Goal: Task Accomplishment & Management: Use online tool/utility

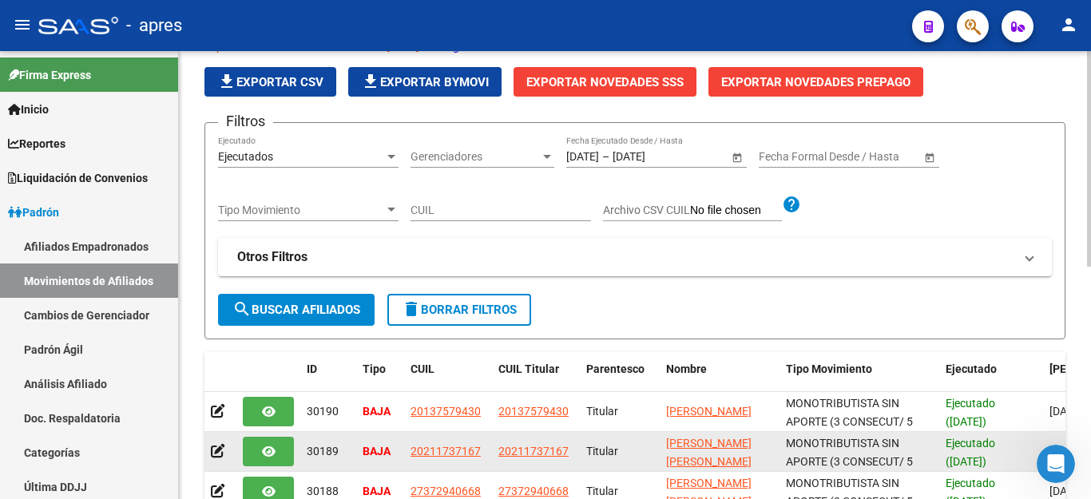
scroll to position [4776, 0]
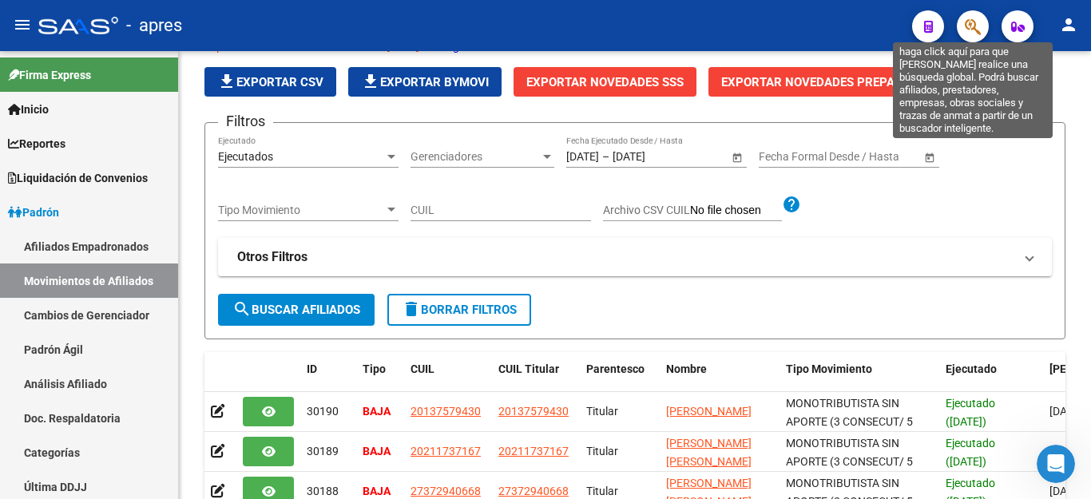
click at [974, 27] on icon "button" at bounding box center [973, 27] width 16 height 18
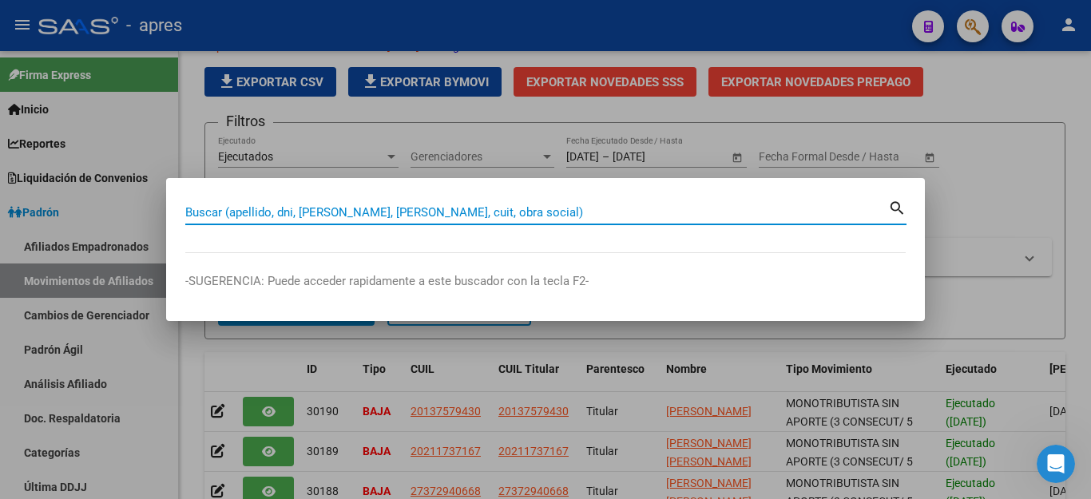
paste input "20149071017"
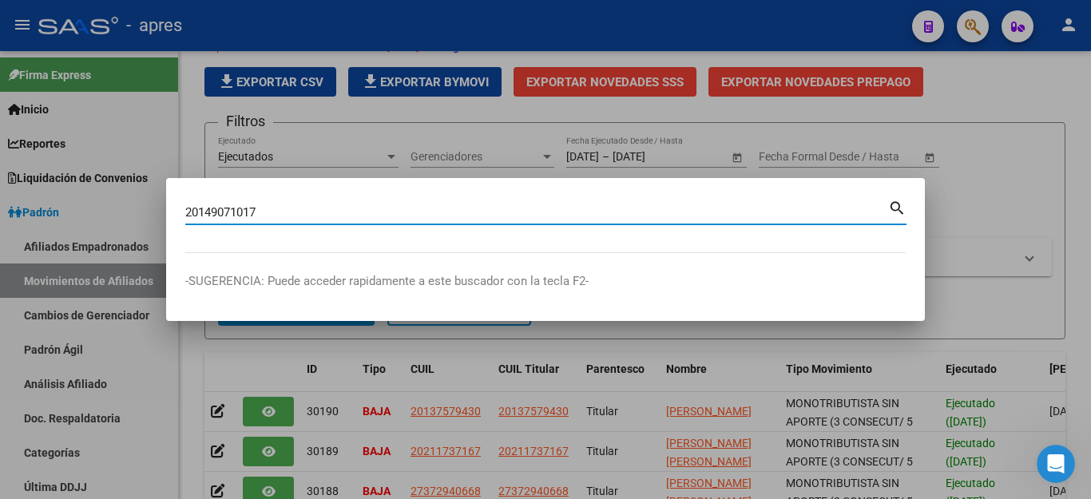
type input "20149071017"
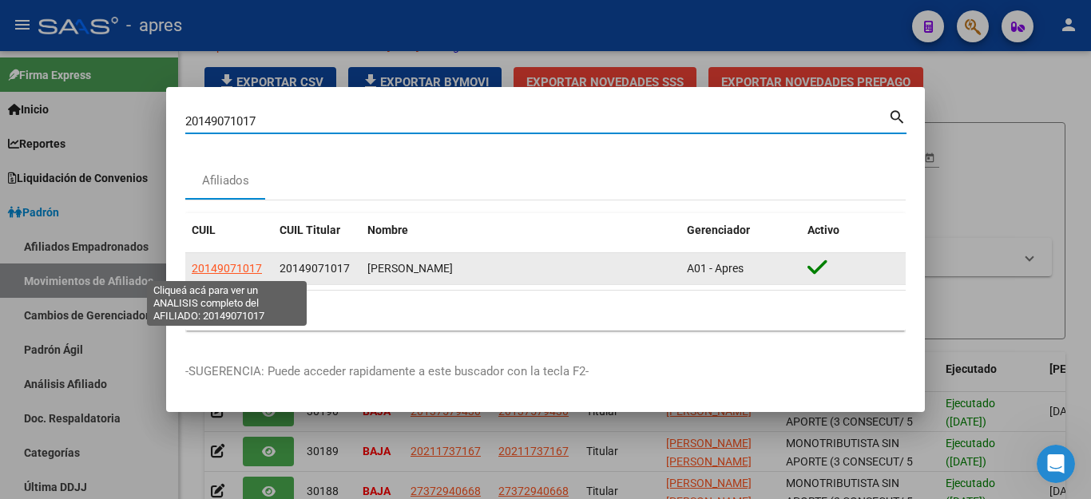
click at [240, 265] on span "20149071017" at bounding box center [227, 268] width 70 height 13
type textarea "20149071017"
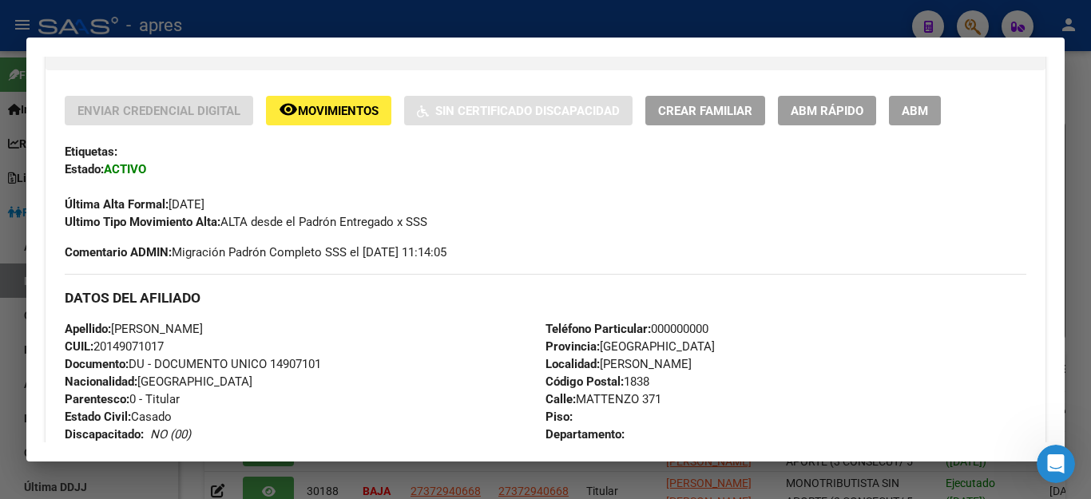
scroll to position [319, 0]
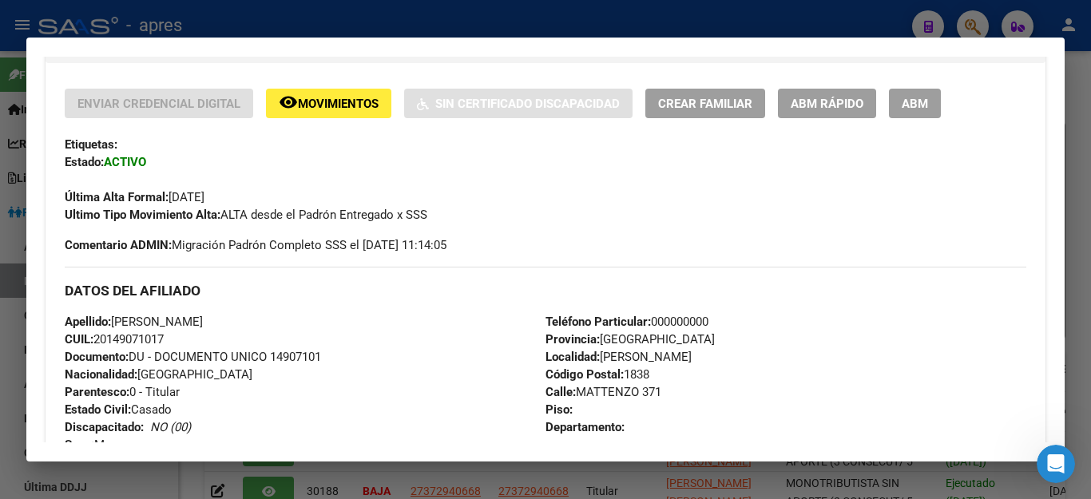
click at [926, 105] on span "ABM" at bounding box center [915, 104] width 26 height 14
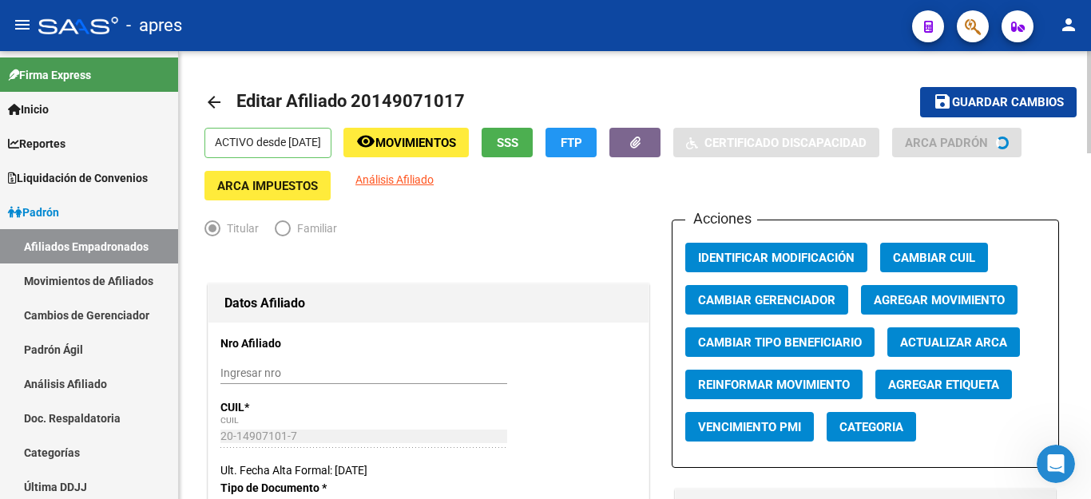
radio input "true"
type input "33-63761744-9"
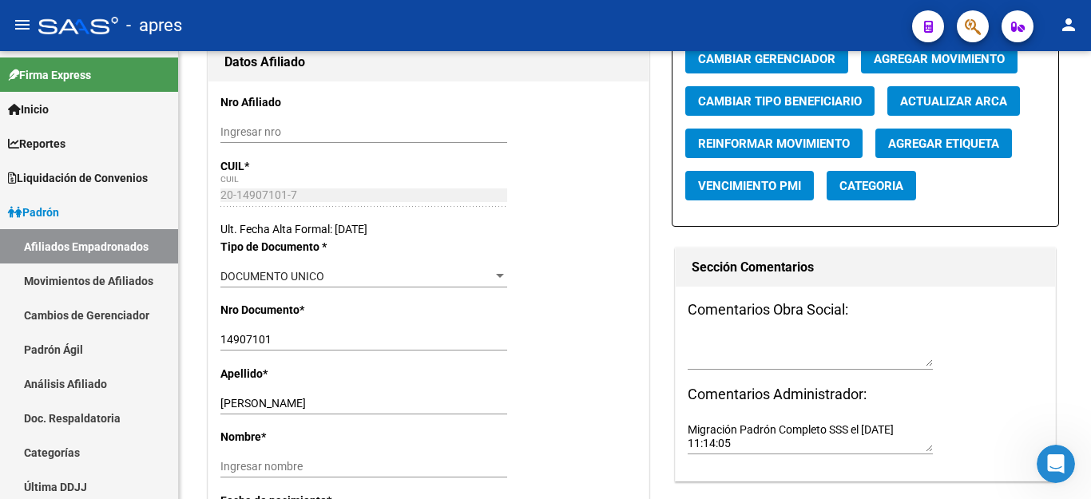
scroll to position [240, 0]
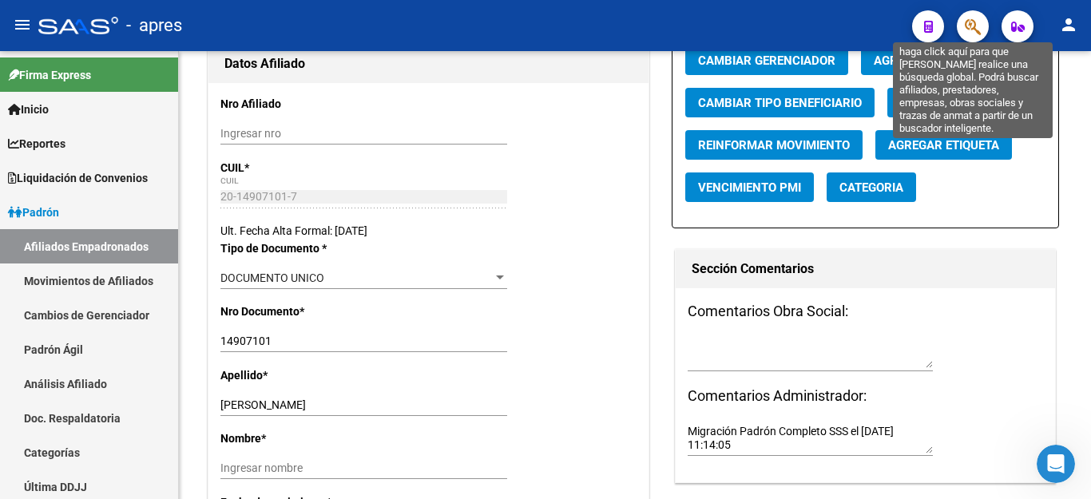
click at [977, 25] on icon "button" at bounding box center [973, 27] width 16 height 18
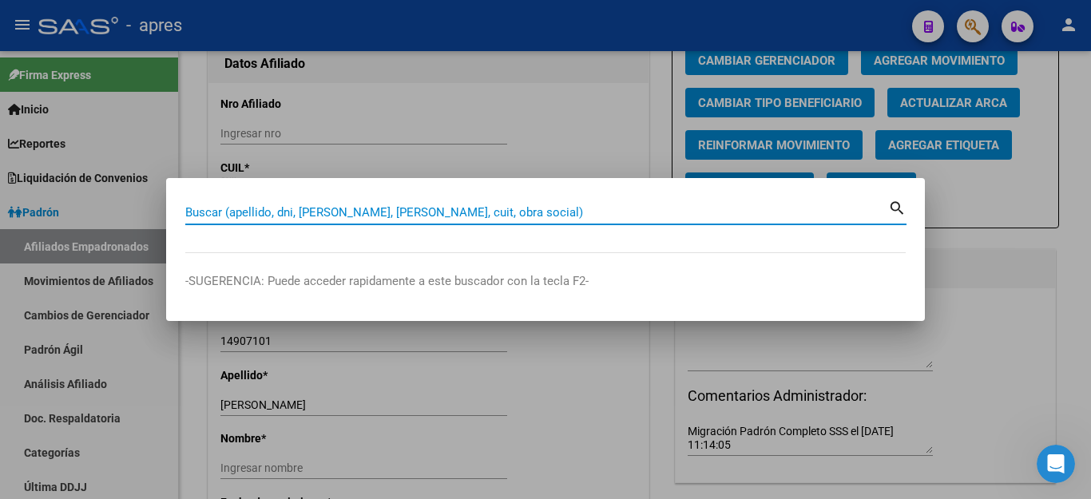
paste input "20149071017"
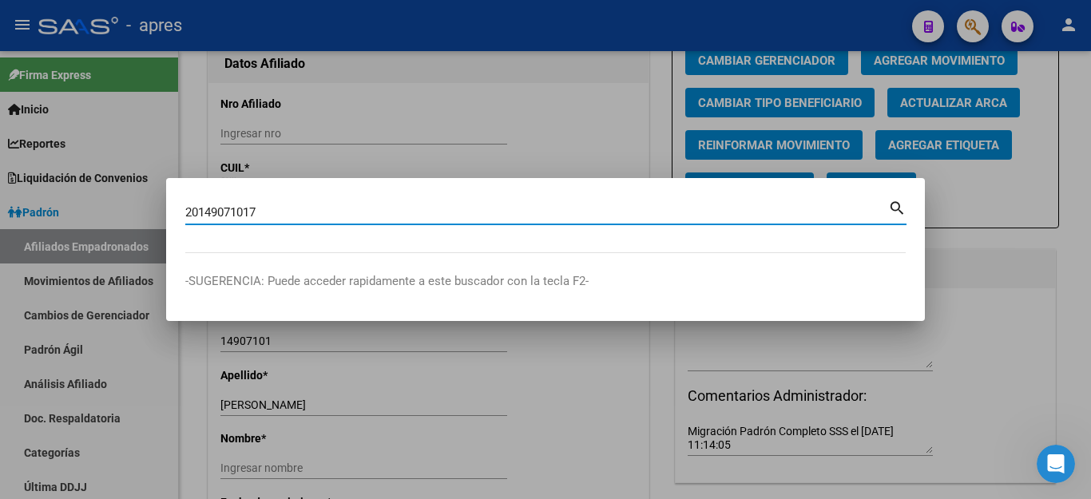
type input "20149071017"
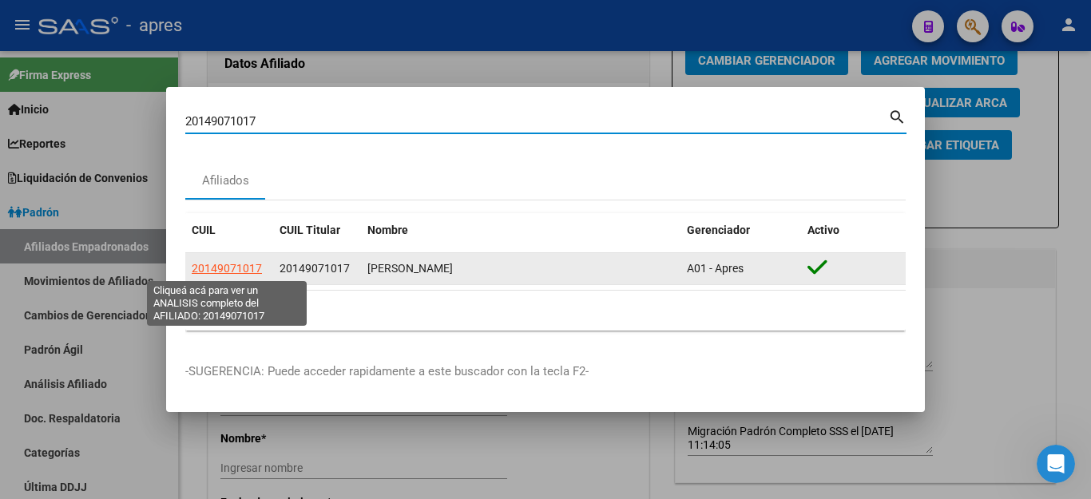
click at [219, 263] on span "20149071017" at bounding box center [227, 268] width 70 height 13
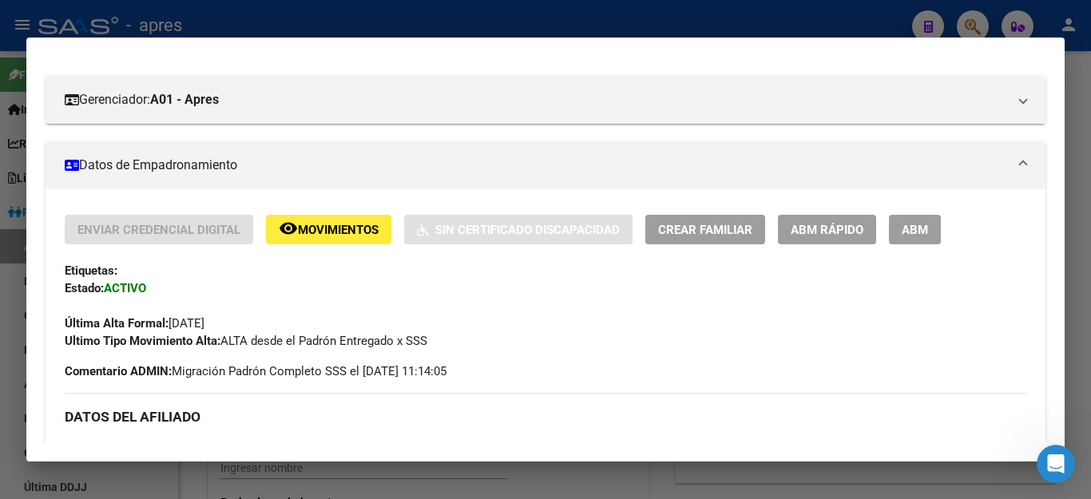
scroll to position [160, 0]
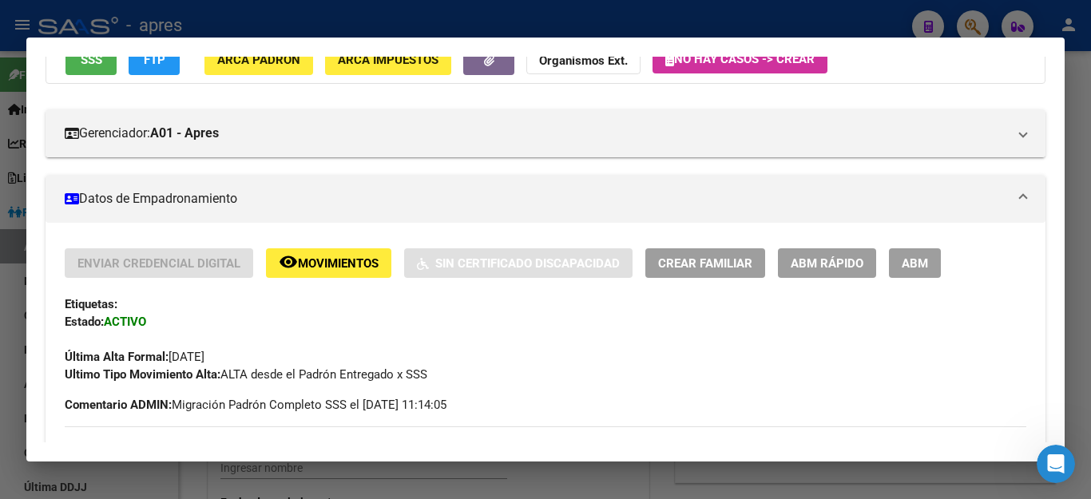
click at [902, 265] on span "ABM" at bounding box center [915, 263] width 26 height 14
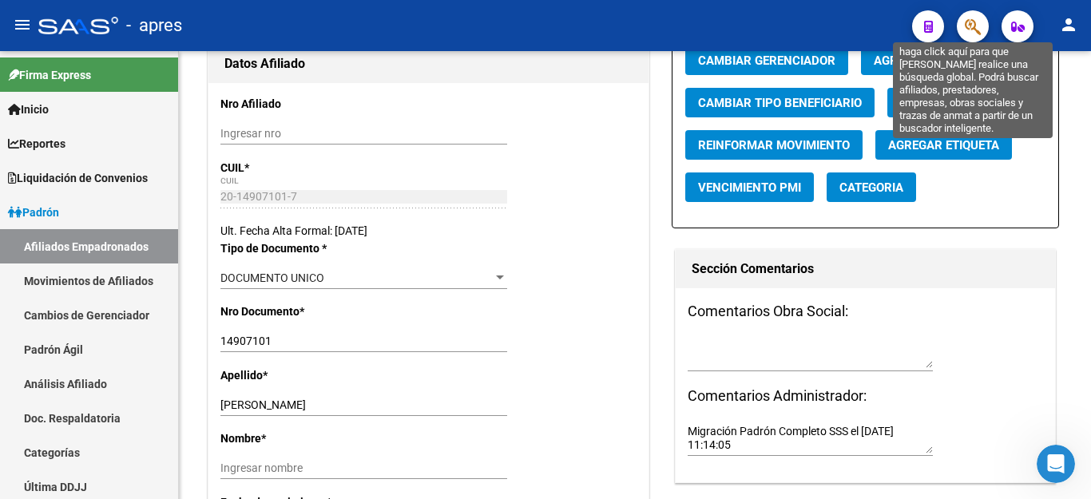
click at [971, 22] on icon "button" at bounding box center [973, 27] width 16 height 18
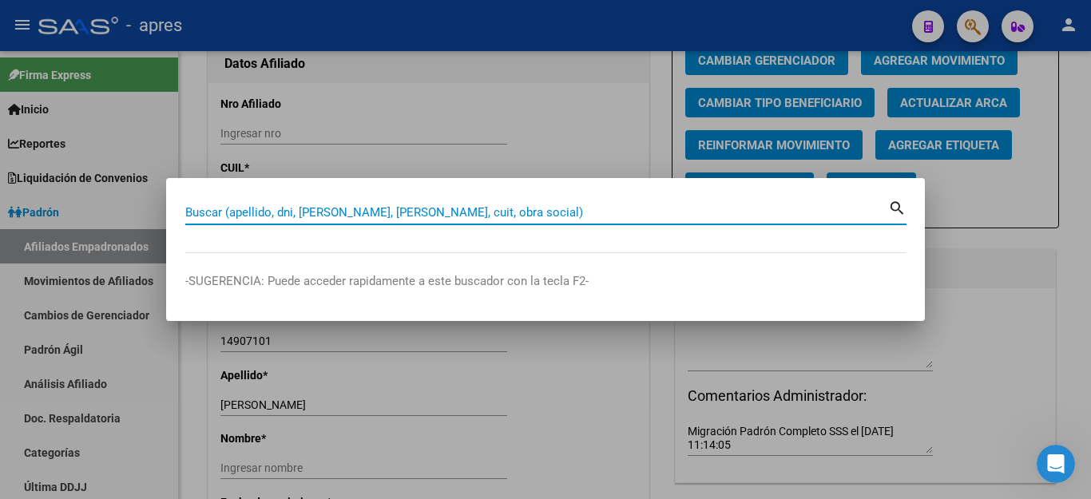
paste input "20149071017"
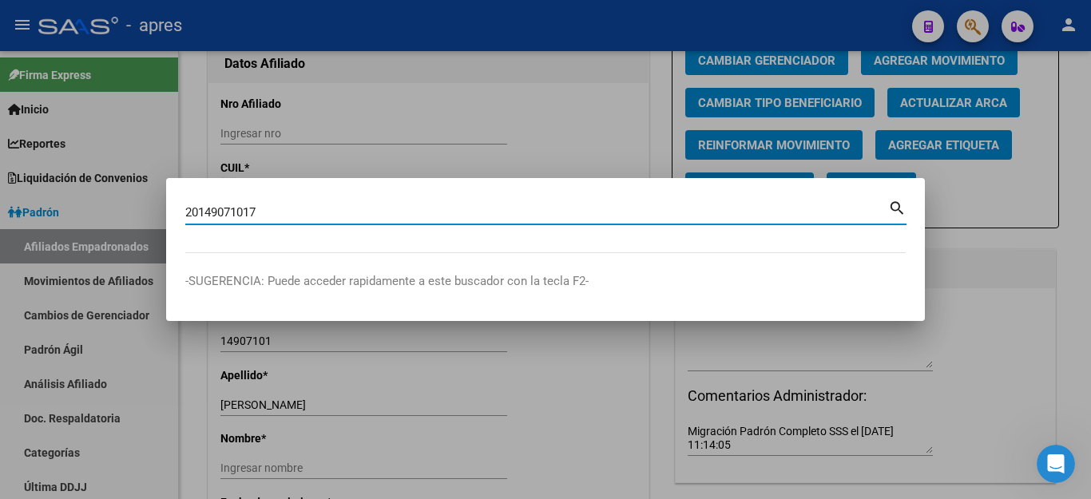
type input "20149071017"
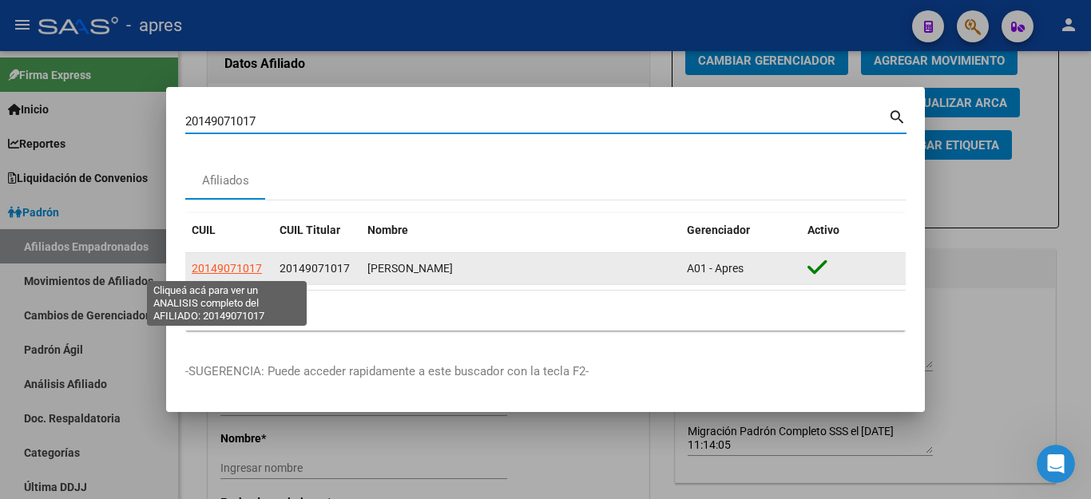
click at [203, 268] on span "20149071017" at bounding box center [227, 268] width 70 height 13
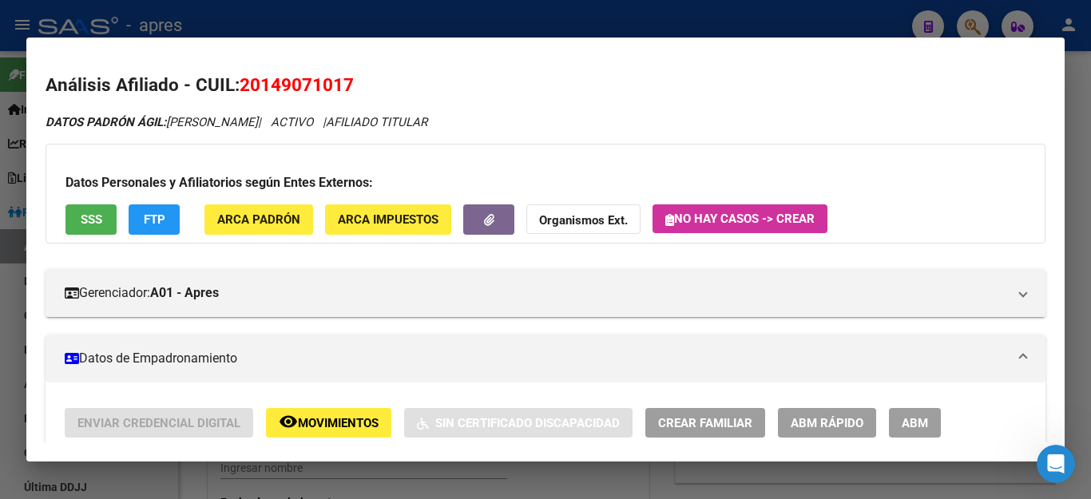
click at [138, 214] on button "FTP" at bounding box center [154, 219] width 51 height 30
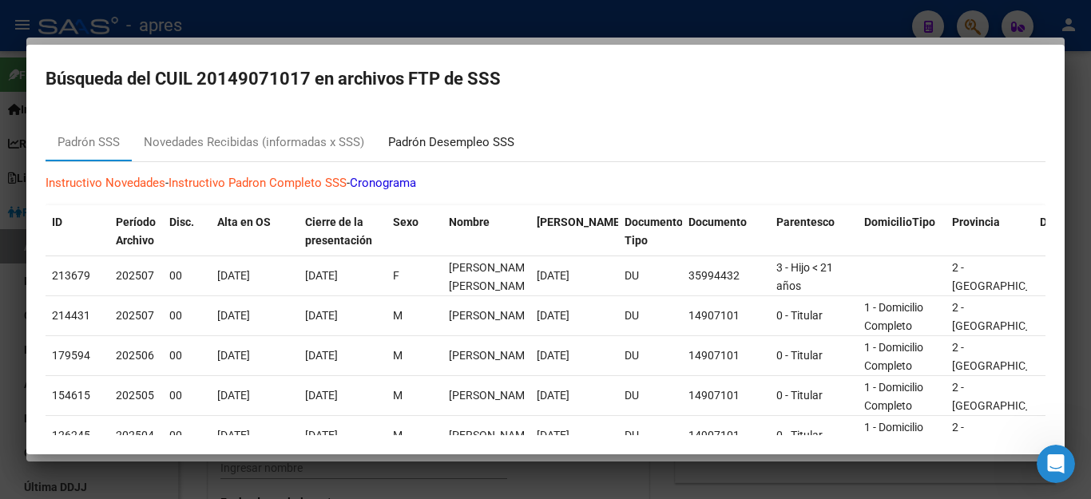
click at [424, 133] on div "Padrón Desempleo SSS" at bounding box center [451, 142] width 150 height 38
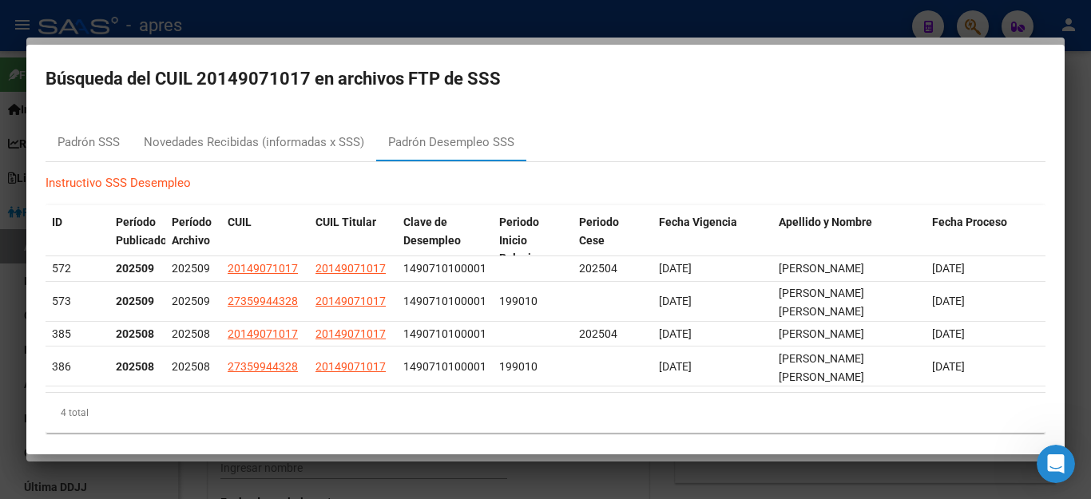
click at [819, 476] on div at bounding box center [545, 249] width 1091 height 499
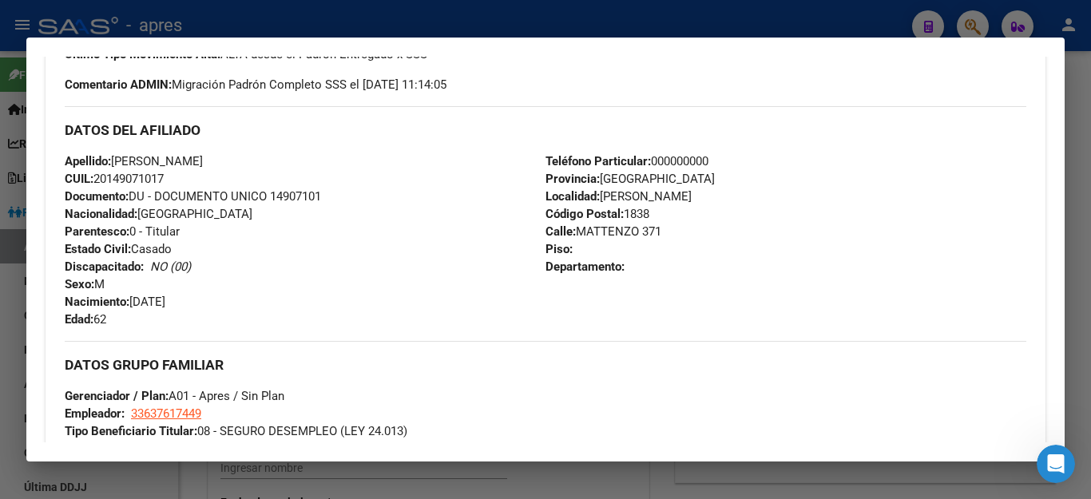
scroll to position [319, 0]
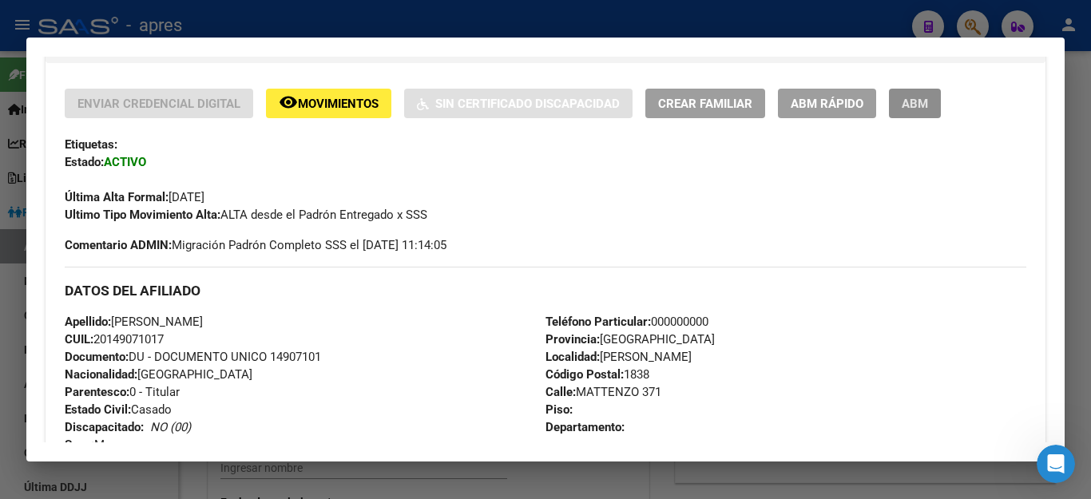
click at [910, 105] on span "ABM" at bounding box center [915, 104] width 26 height 14
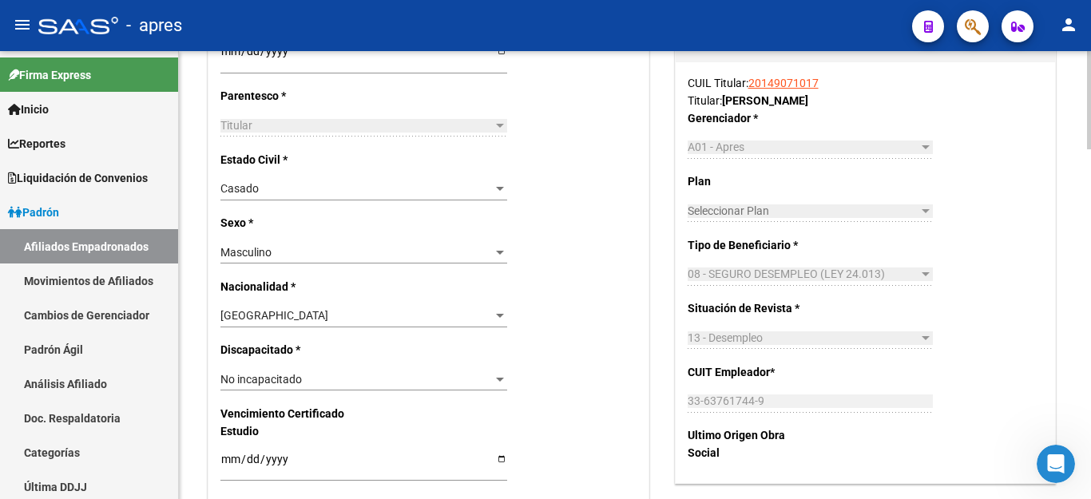
scroll to position [799, 0]
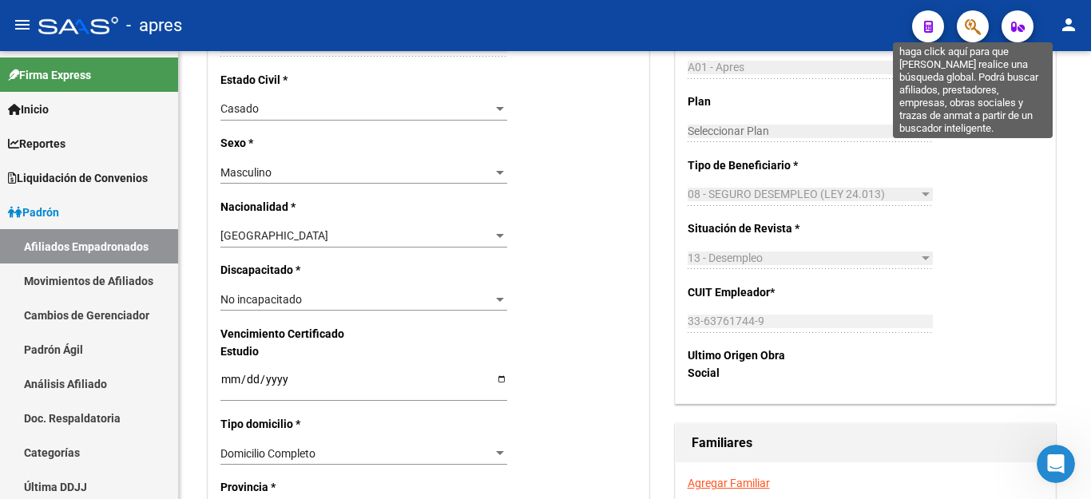
click at [978, 29] on icon "button" at bounding box center [973, 27] width 16 height 18
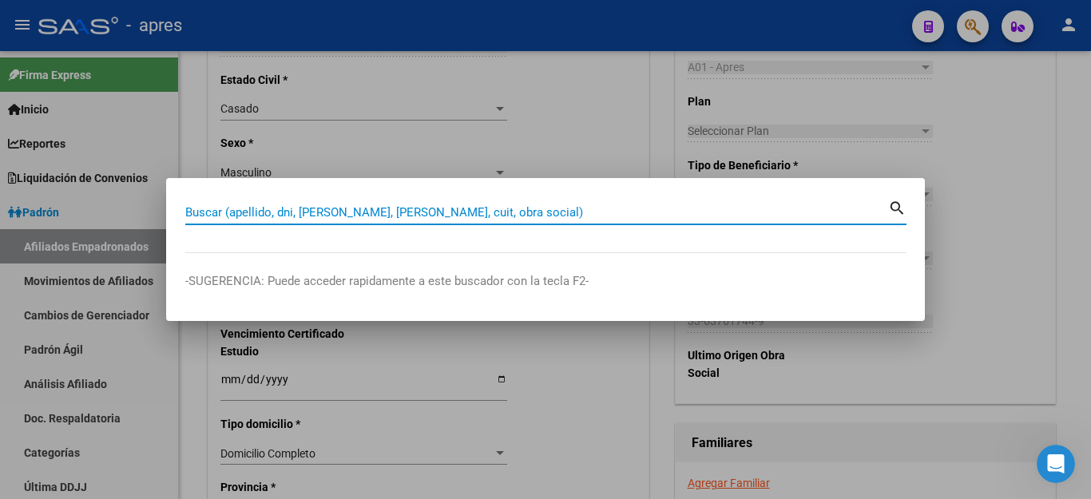
paste input "20391549037"
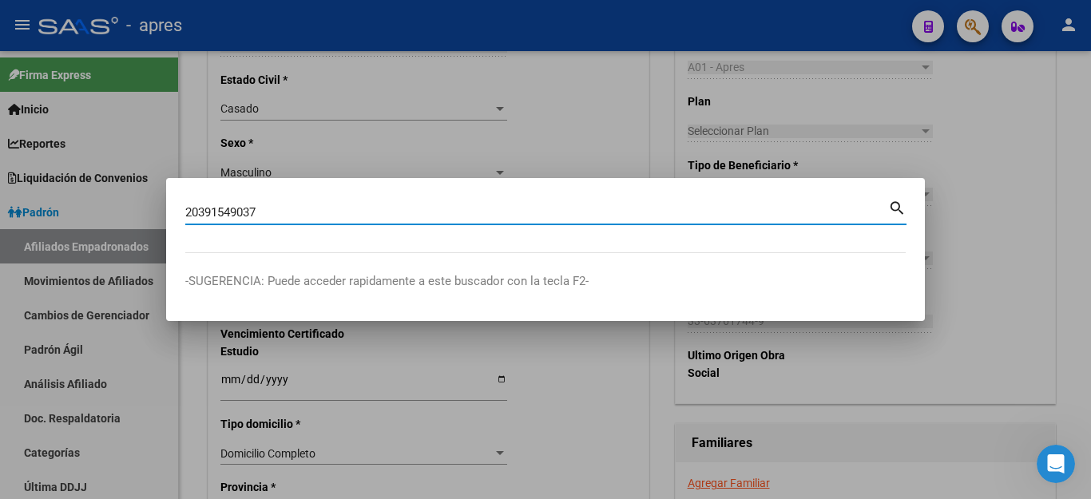
type input "20391549037"
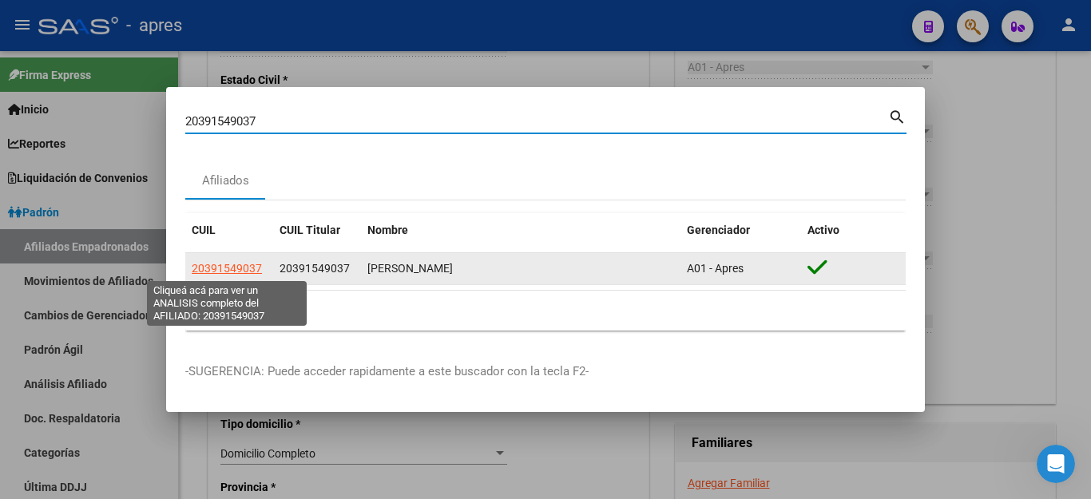
click at [200, 272] on span "20391549037" at bounding box center [227, 268] width 70 height 13
type textarea "20391549037"
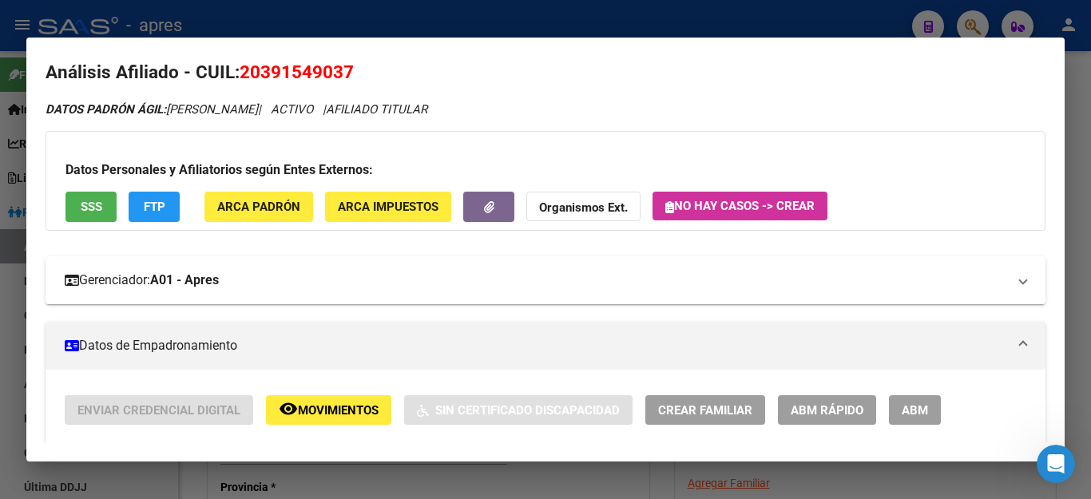
scroll to position [0, 0]
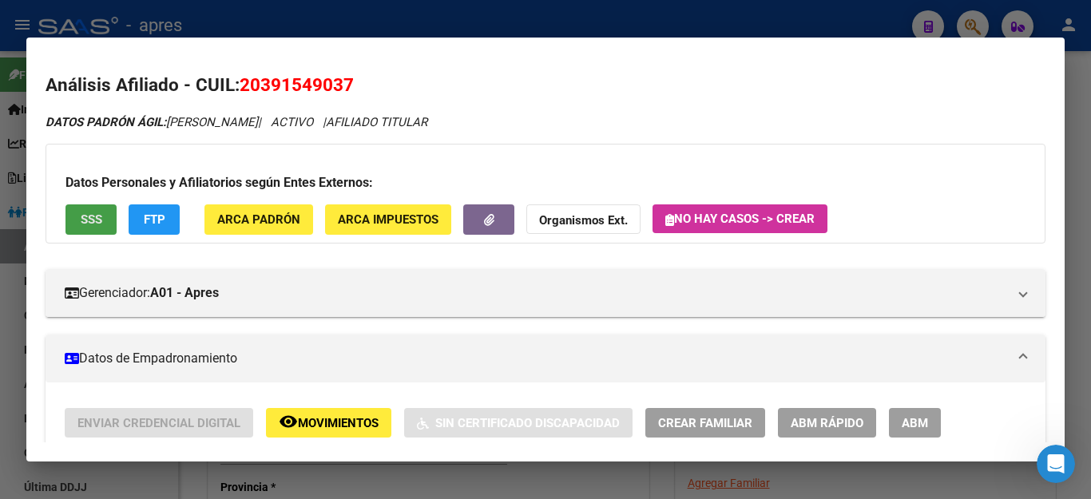
click at [90, 226] on span "SSS" at bounding box center [92, 220] width 22 height 14
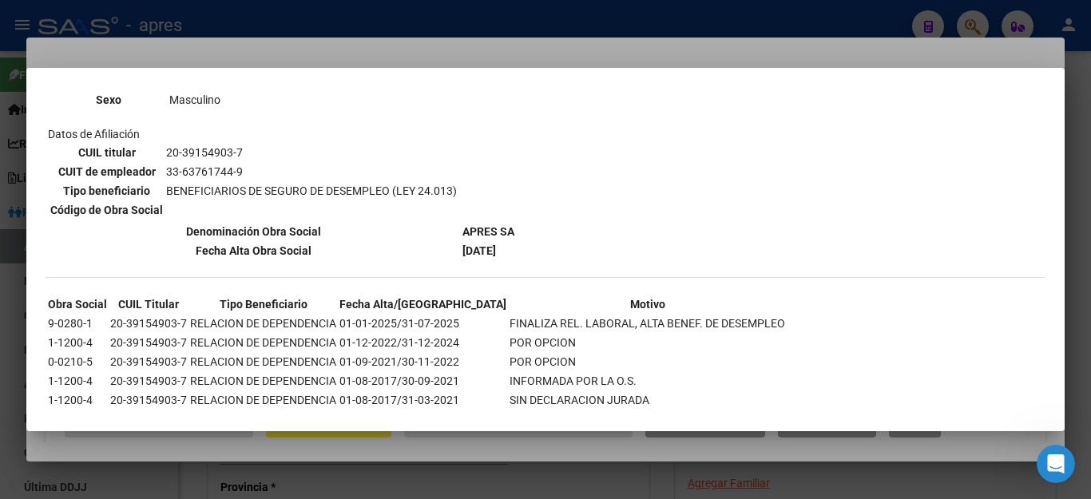
scroll to position [319, 0]
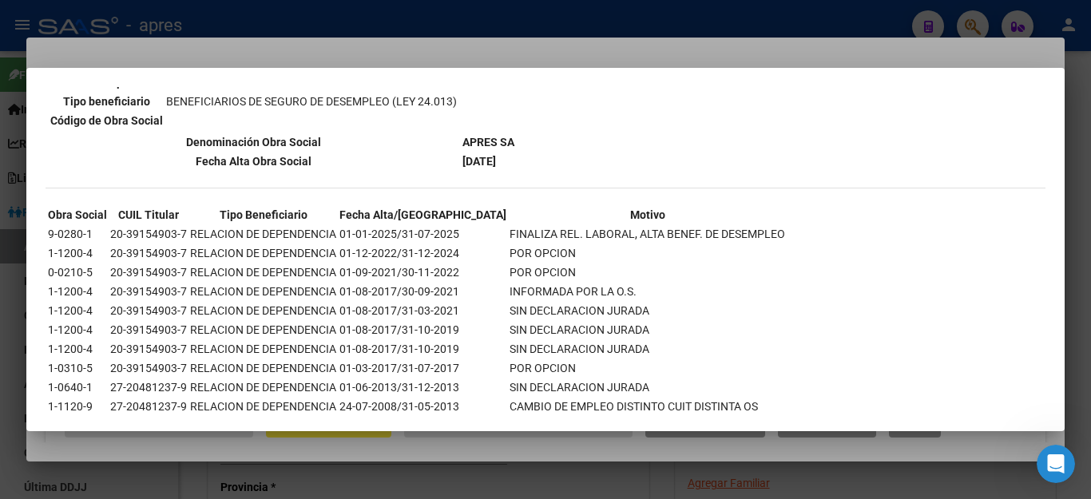
click at [742, 485] on div at bounding box center [545, 249] width 1091 height 499
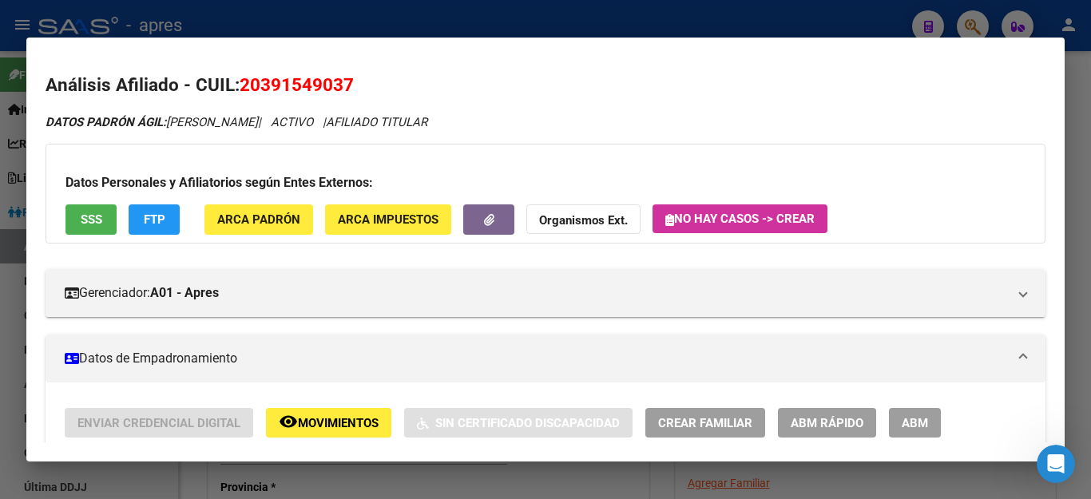
click at [748, 22] on div at bounding box center [545, 249] width 1091 height 499
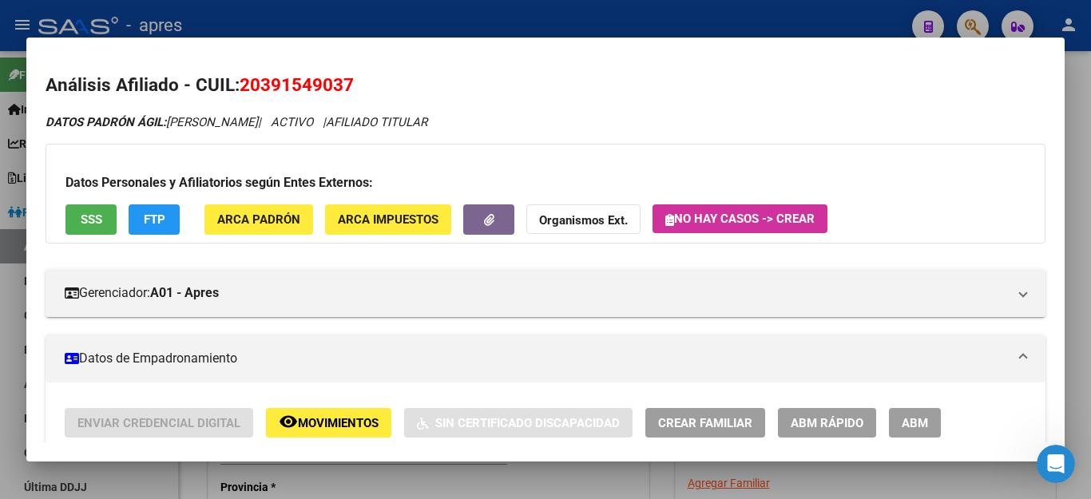
click at [855, 21] on div at bounding box center [545, 249] width 1091 height 499
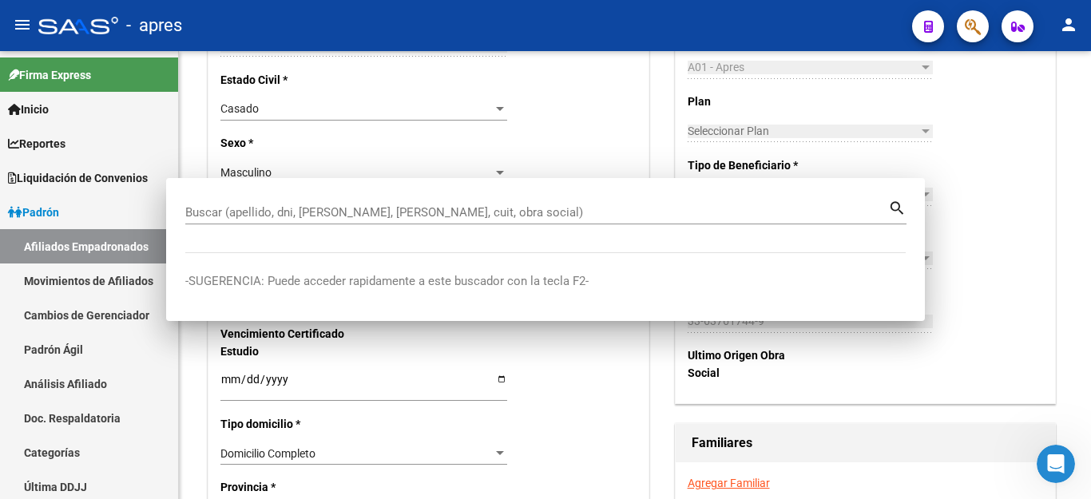
click at [978, 27] on icon "button" at bounding box center [973, 27] width 16 height 18
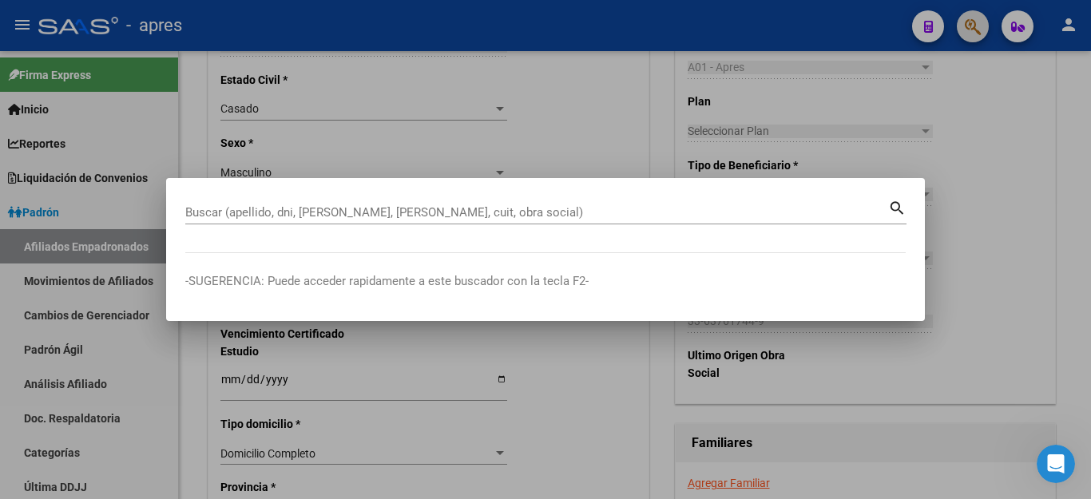
paste input "20294802178"
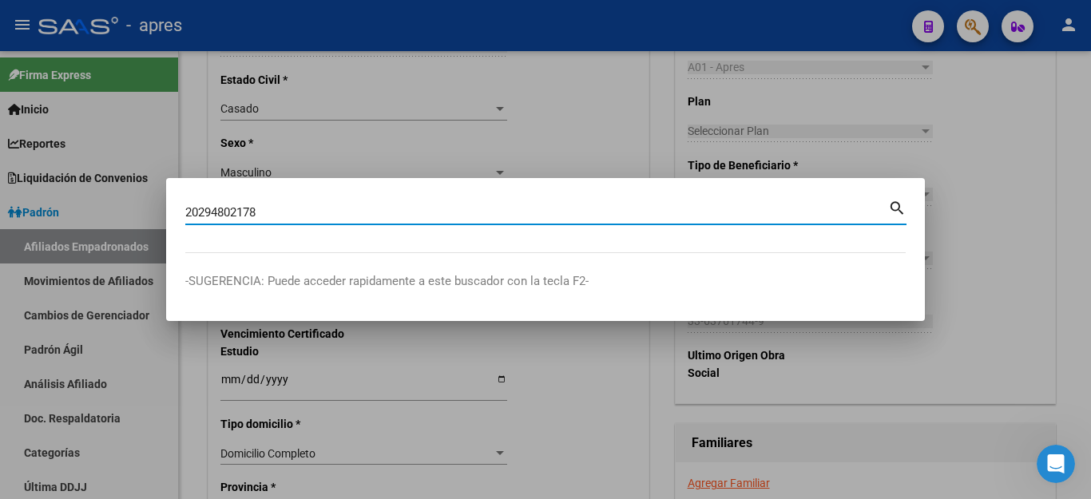
type input "20294802178"
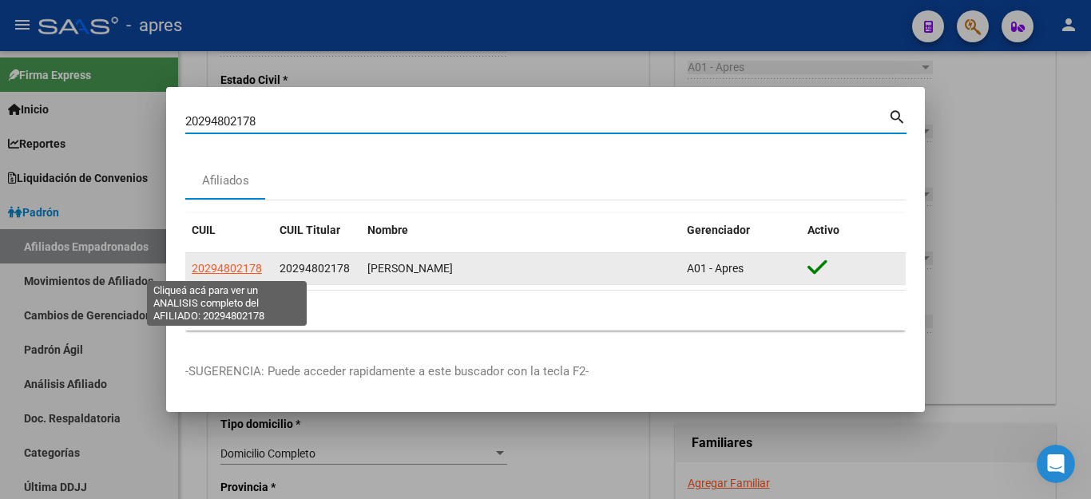
click at [204, 268] on span "20294802178" at bounding box center [227, 268] width 70 height 13
type textarea "20294802178"
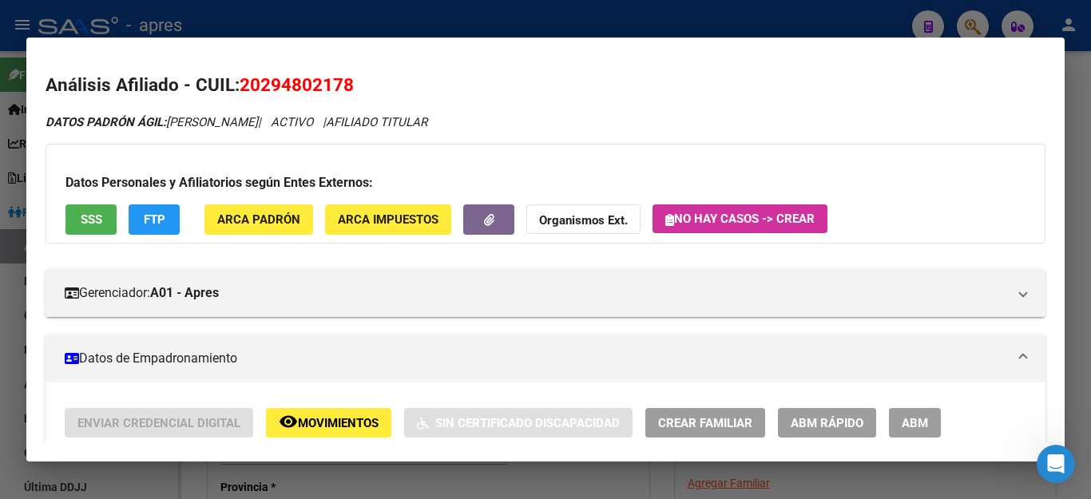
click at [898, 420] on button "ABM" at bounding box center [915, 423] width 52 height 30
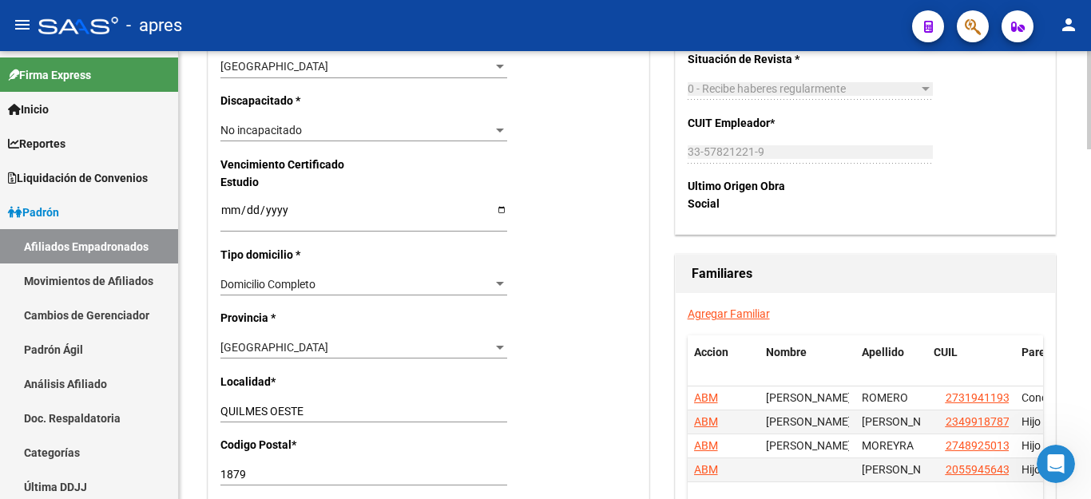
scroll to position [1038, 0]
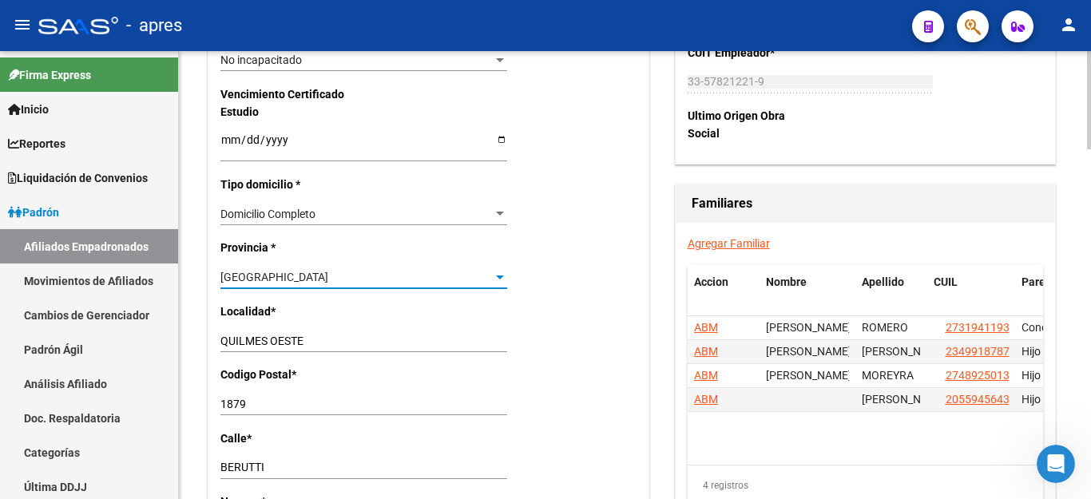
click at [359, 271] on div "[GEOGRAPHIC_DATA]" at bounding box center [356, 278] width 272 height 14
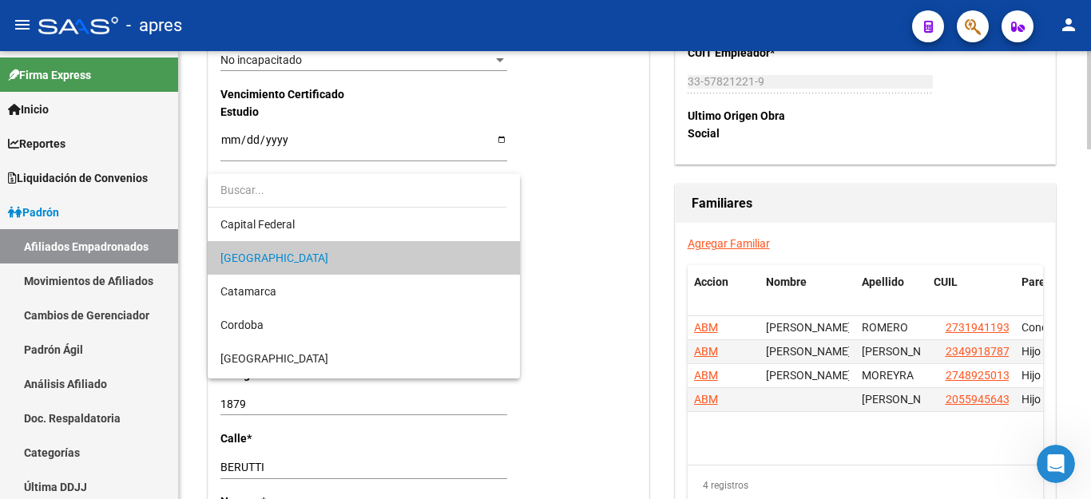
click at [359, 260] on span "[GEOGRAPHIC_DATA]" at bounding box center [363, 258] width 287 height 34
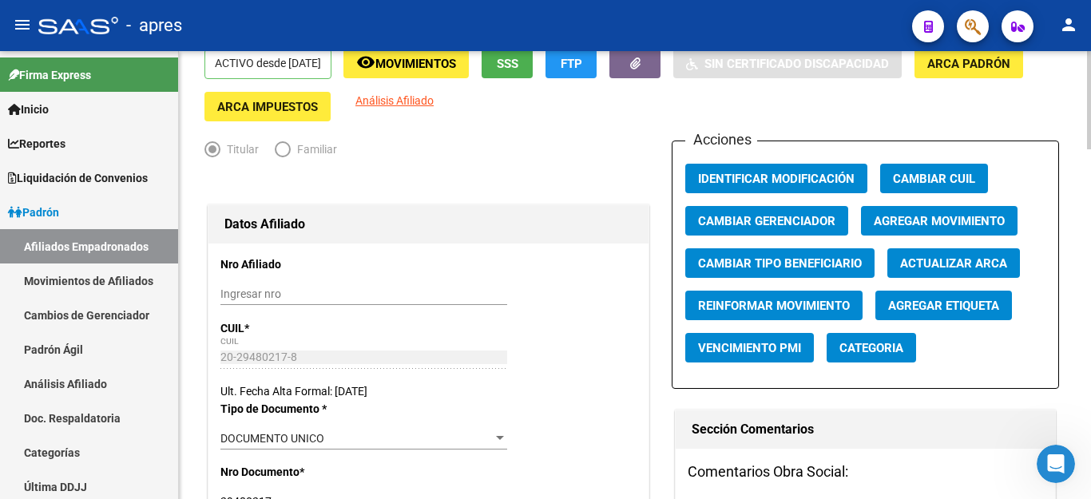
scroll to position [0, 0]
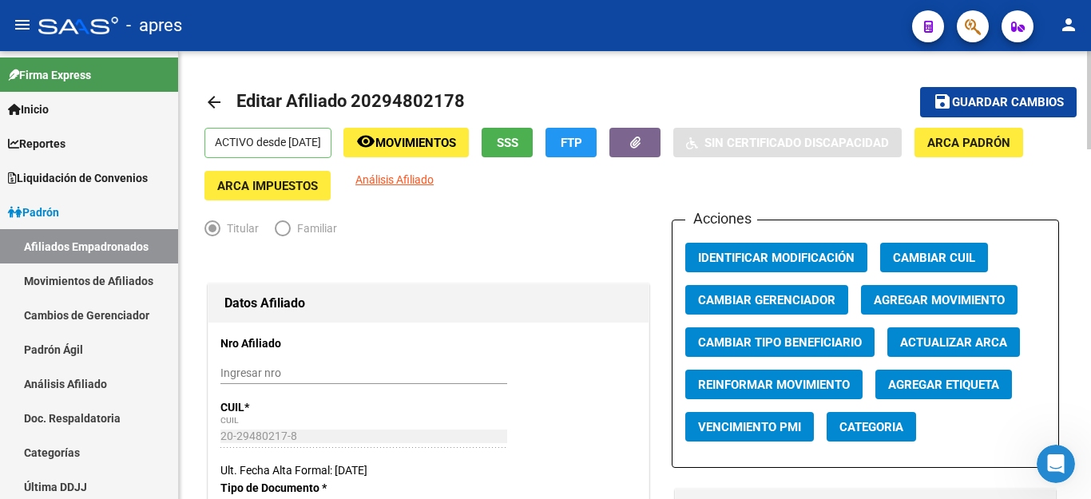
click at [1033, 101] on span "Guardar cambios" at bounding box center [1008, 103] width 112 height 14
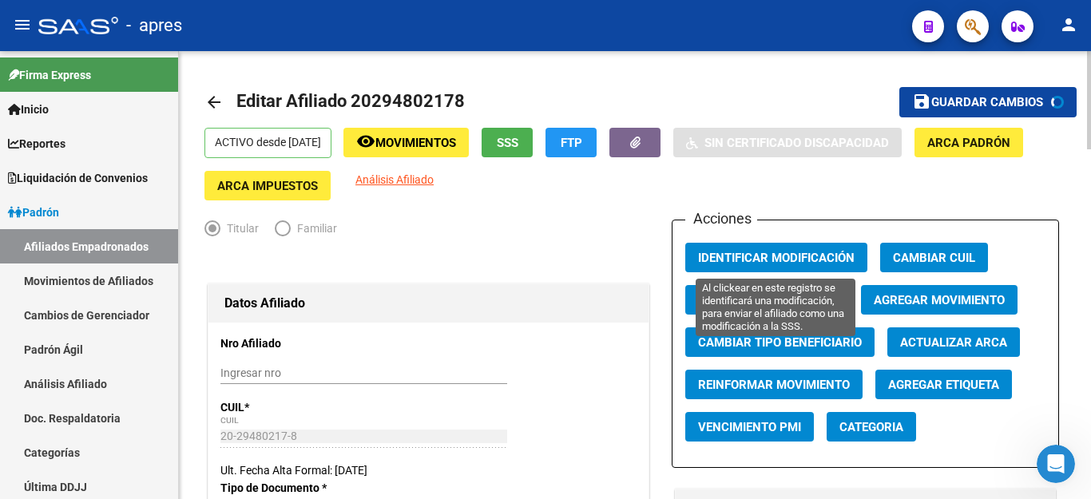
click at [753, 256] on span "Identificar Modificación" at bounding box center [776, 258] width 157 height 14
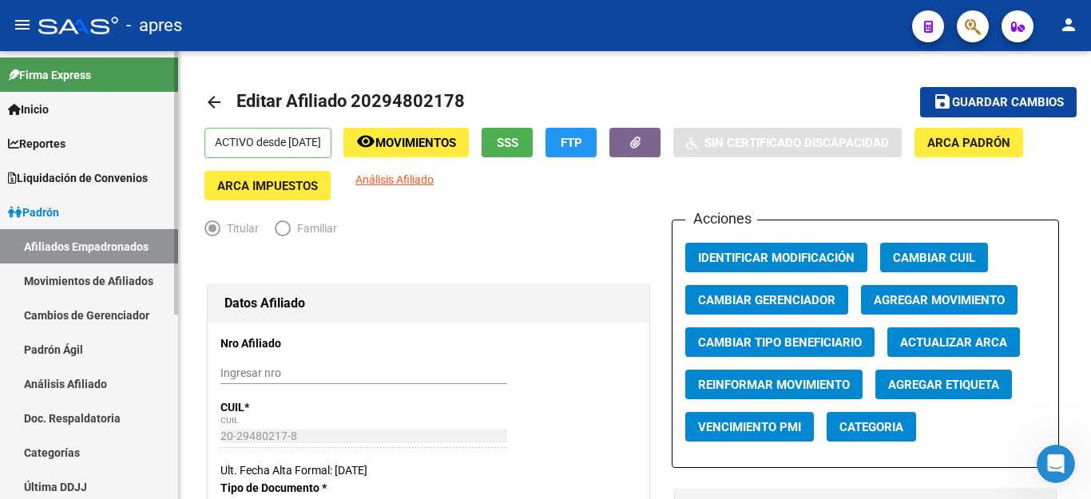
click at [68, 216] on link "Padrón" at bounding box center [89, 212] width 178 height 34
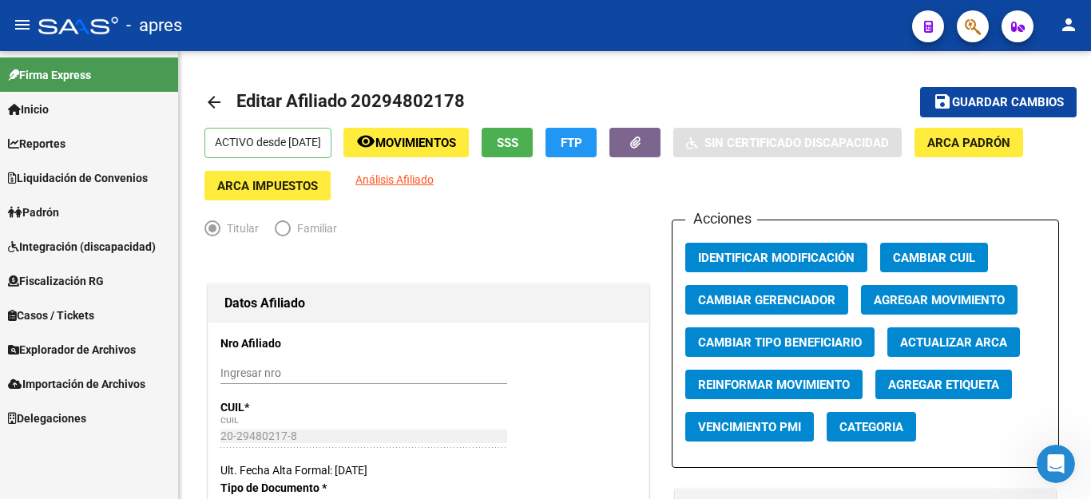
click at [58, 141] on span "Reportes" at bounding box center [37, 144] width 58 height 18
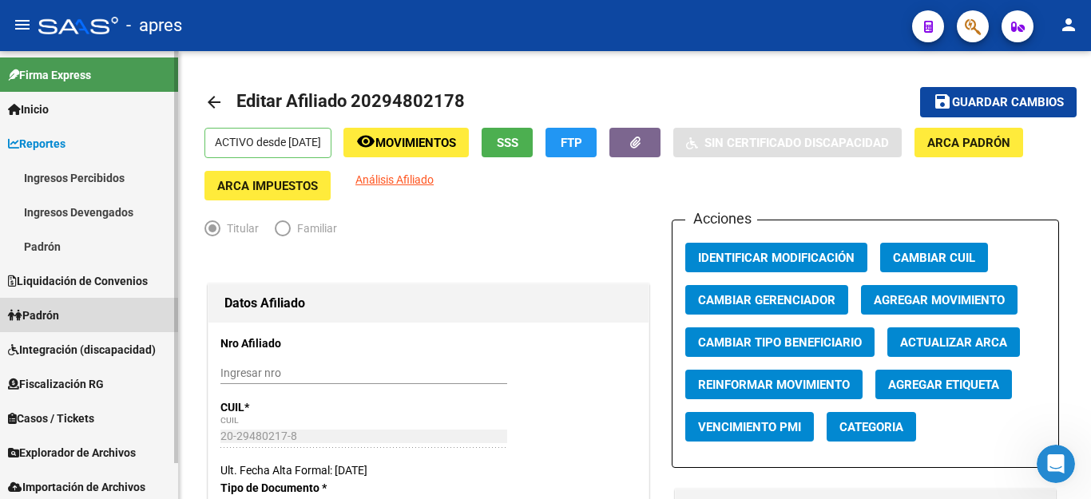
click at [40, 307] on span "Padrón" at bounding box center [33, 316] width 51 height 18
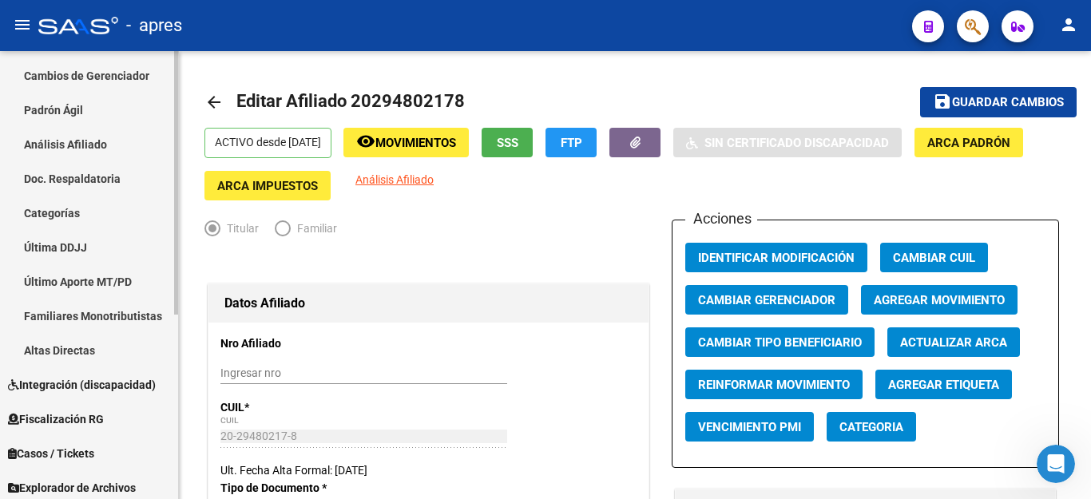
scroll to position [160, 0]
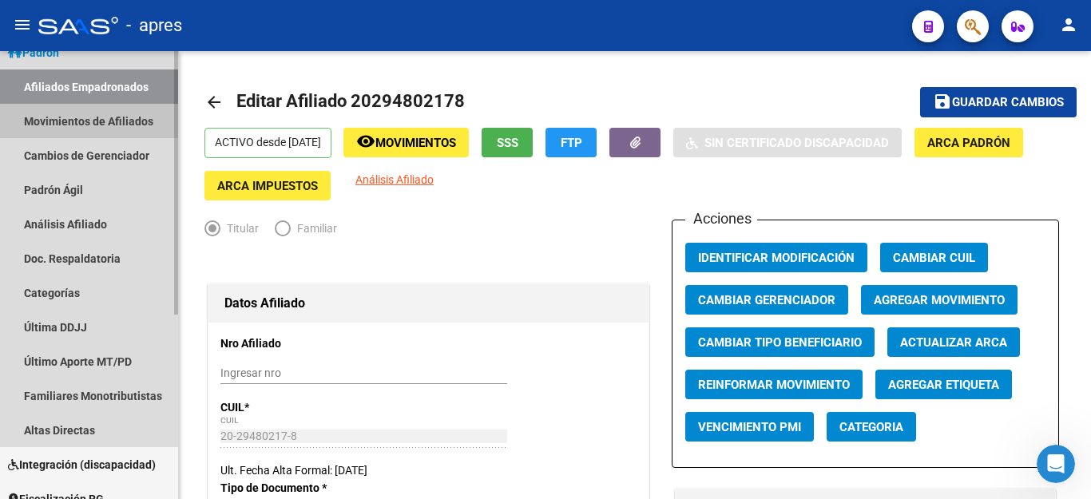
click at [97, 124] on link "Movimientos de Afiliados" at bounding box center [89, 121] width 178 height 34
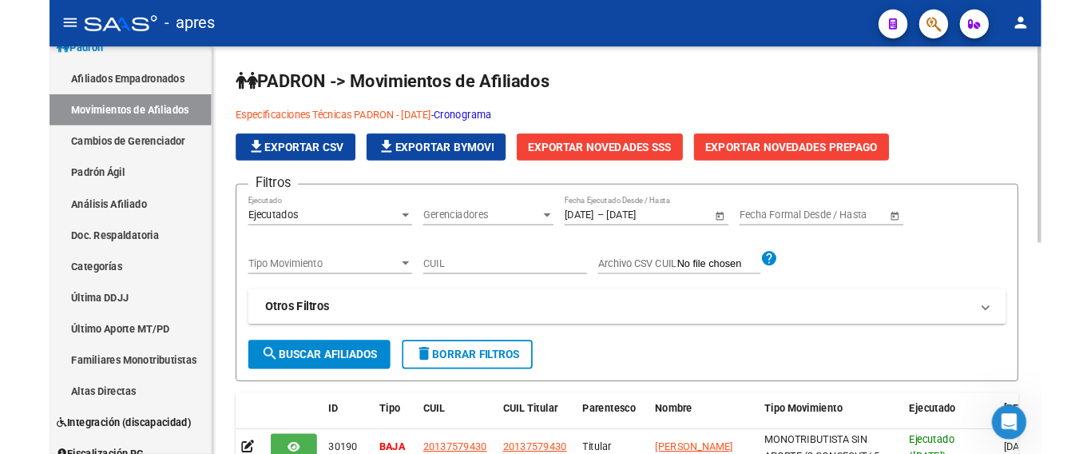
scroll to position [80, 0]
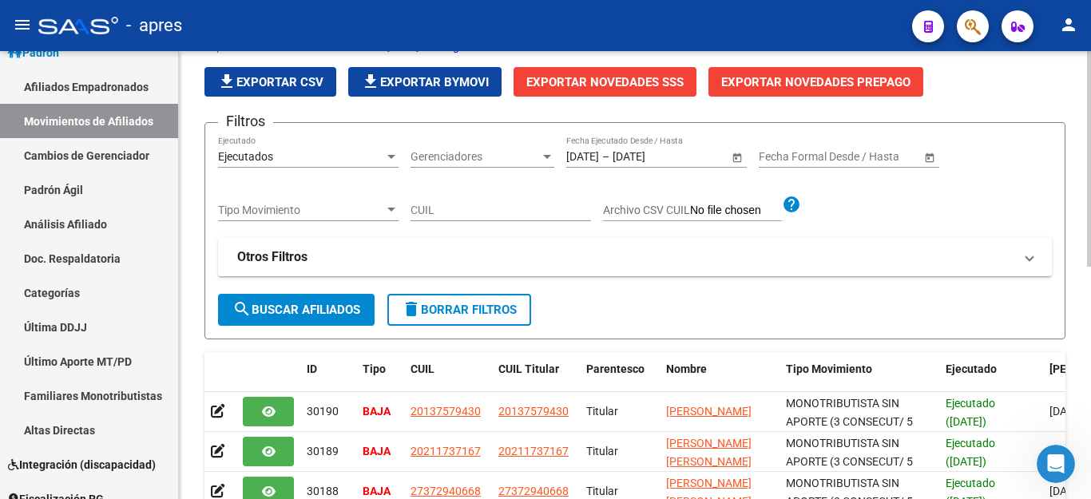
click at [466, 315] on span "delete Borrar Filtros" at bounding box center [459, 310] width 115 height 14
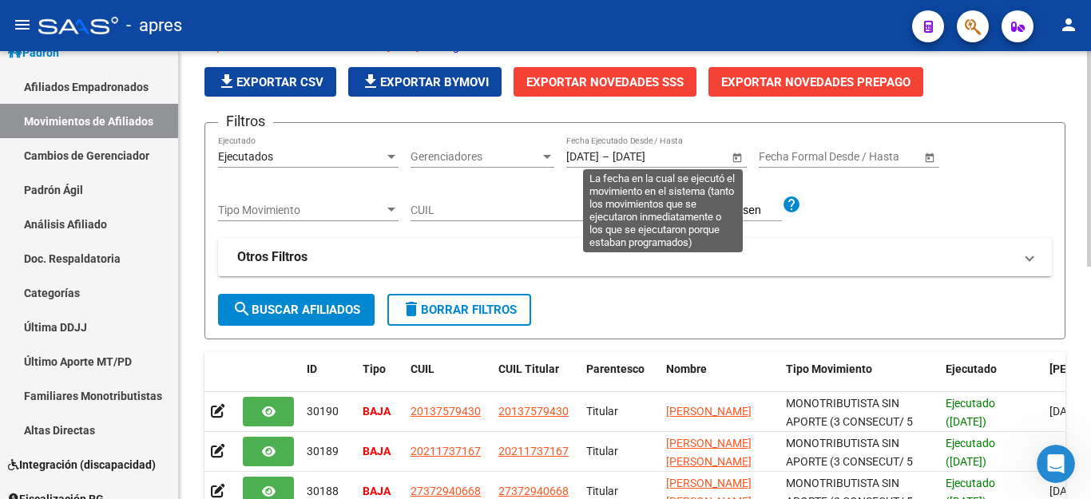
click at [740, 157] on span "Open calendar" at bounding box center [737, 157] width 38 height 38
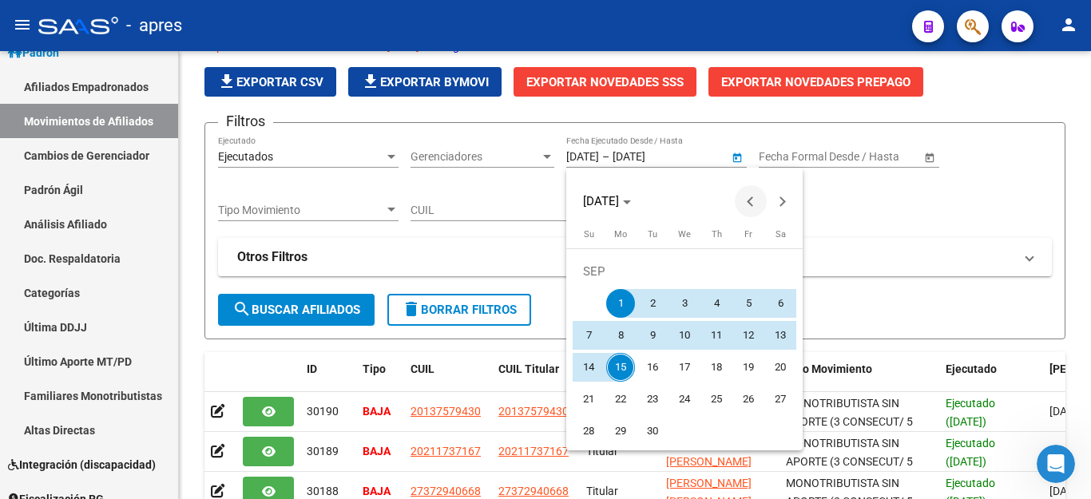
click at [744, 203] on span "Previous month" at bounding box center [751, 201] width 32 height 32
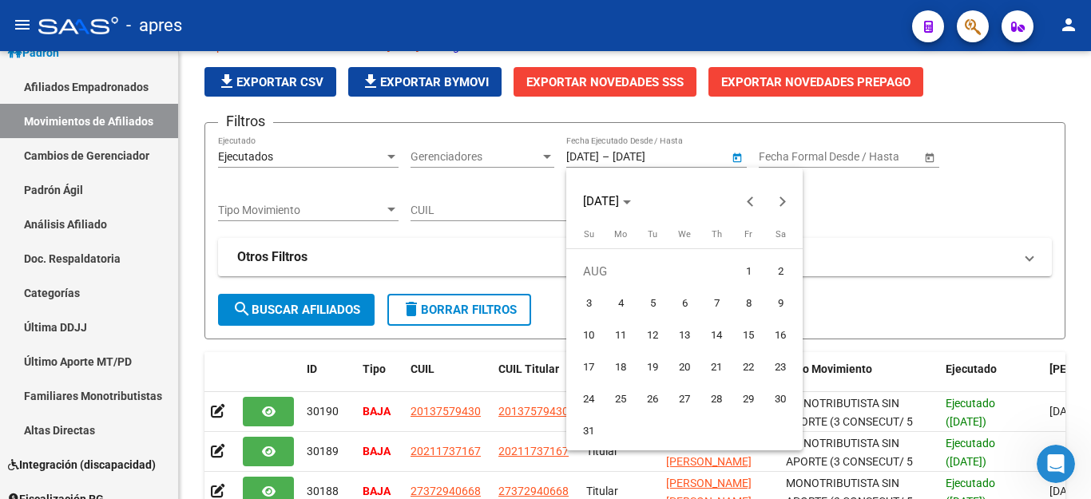
click at [744, 267] on span "1" at bounding box center [748, 271] width 29 height 29
type input "[DATE]"
click at [788, 203] on span "Next month" at bounding box center [783, 201] width 32 height 32
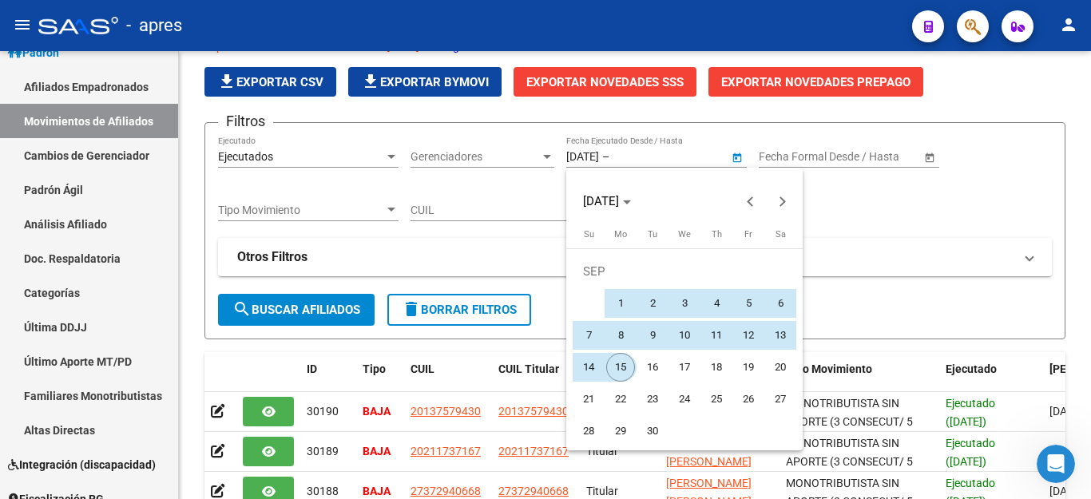
click at [621, 368] on span "15" at bounding box center [620, 367] width 29 height 29
type input "[DATE]"
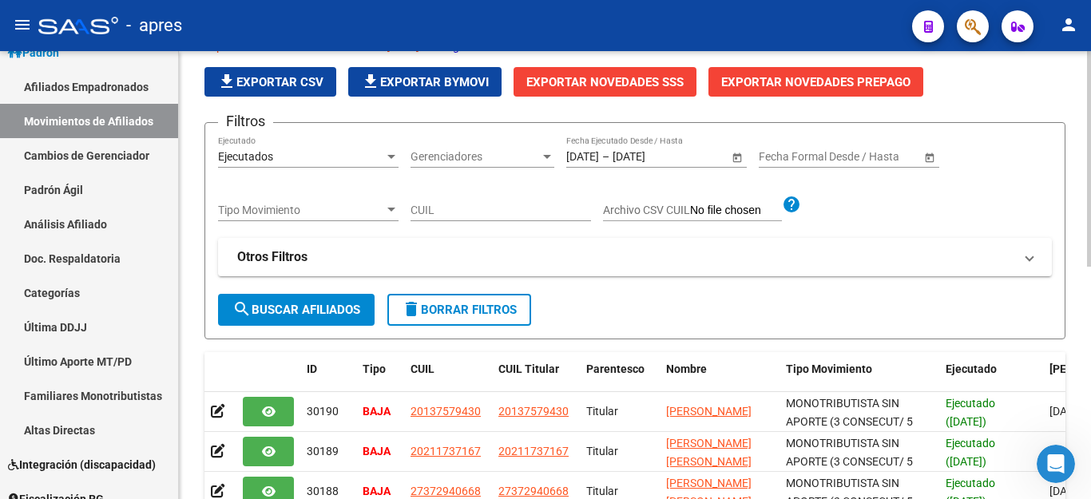
click at [345, 318] on button "search Buscar Afiliados" at bounding box center [296, 310] width 157 height 32
click at [635, 84] on span "Exportar Novedades SSS" at bounding box center [604, 82] width 157 height 14
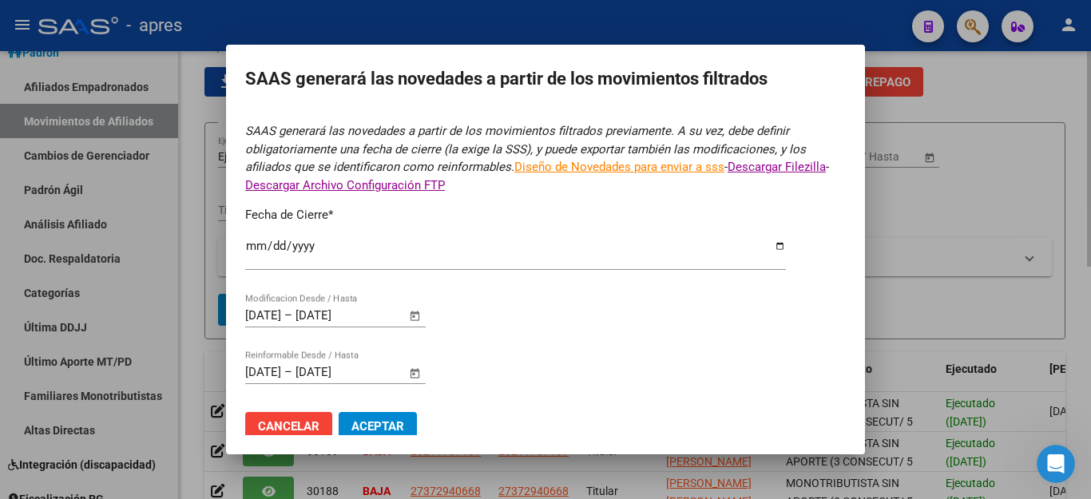
type input "[DATE]"
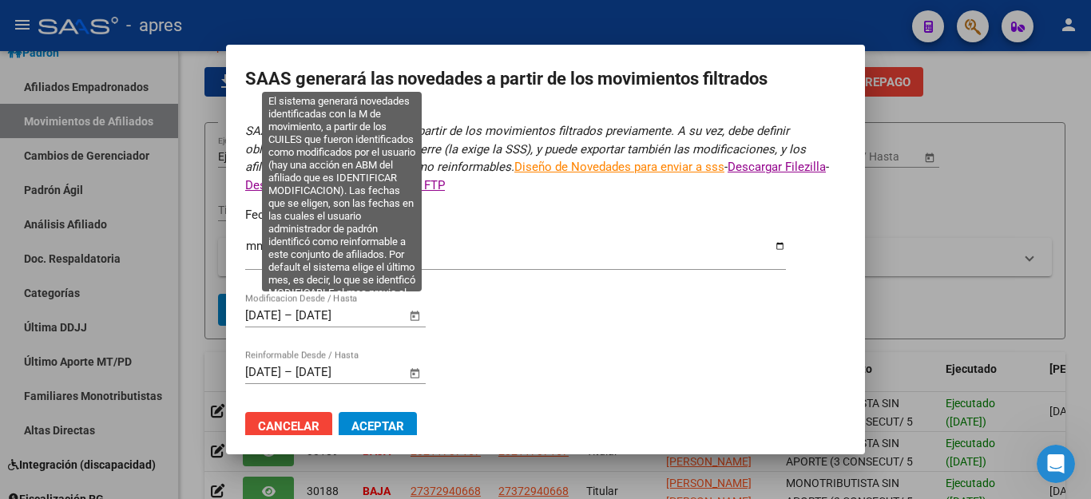
click at [412, 303] on span "Open calendar" at bounding box center [415, 316] width 38 height 38
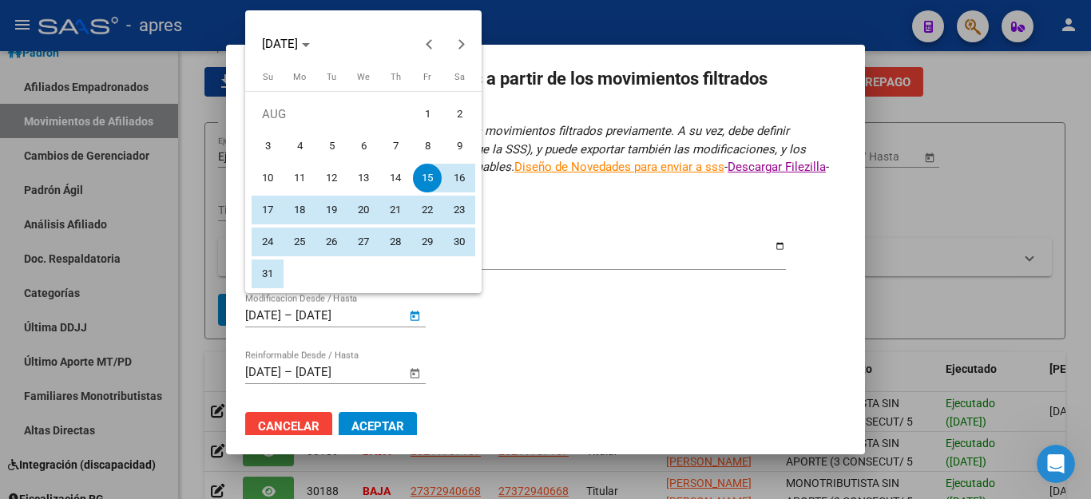
click at [430, 121] on span "1" at bounding box center [427, 114] width 29 height 29
type input "[DATE]"
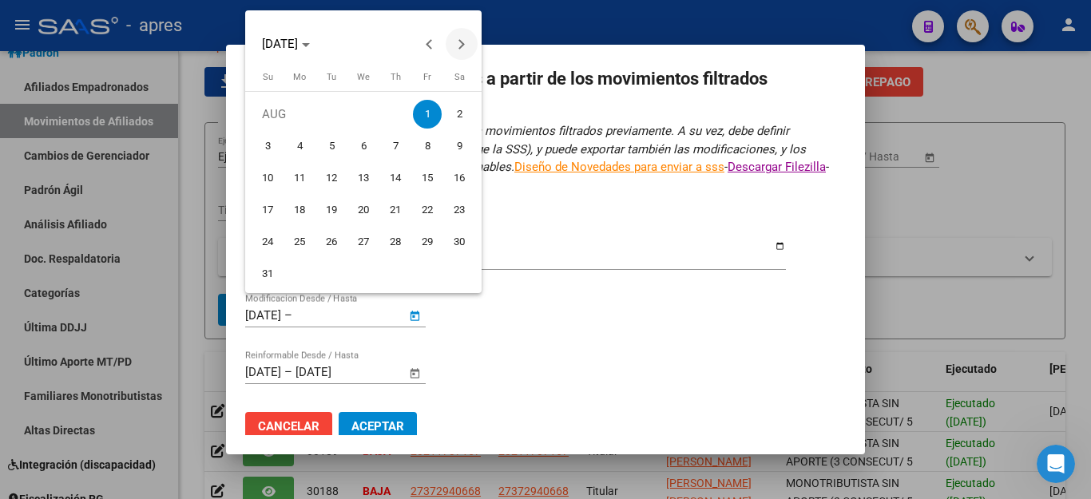
click at [460, 46] on button "Next month" at bounding box center [462, 44] width 32 height 32
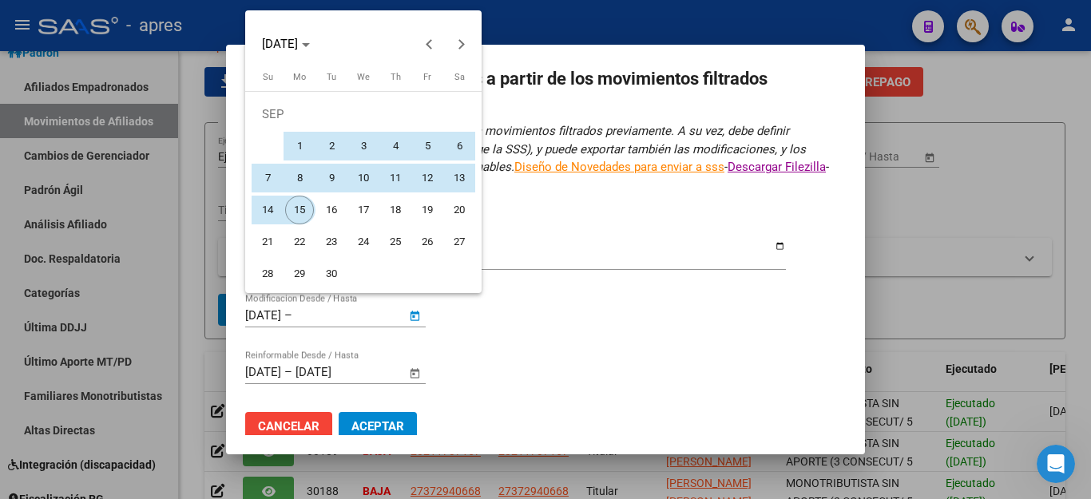
click at [299, 211] on span "15" at bounding box center [299, 210] width 29 height 29
type input "[DATE]"
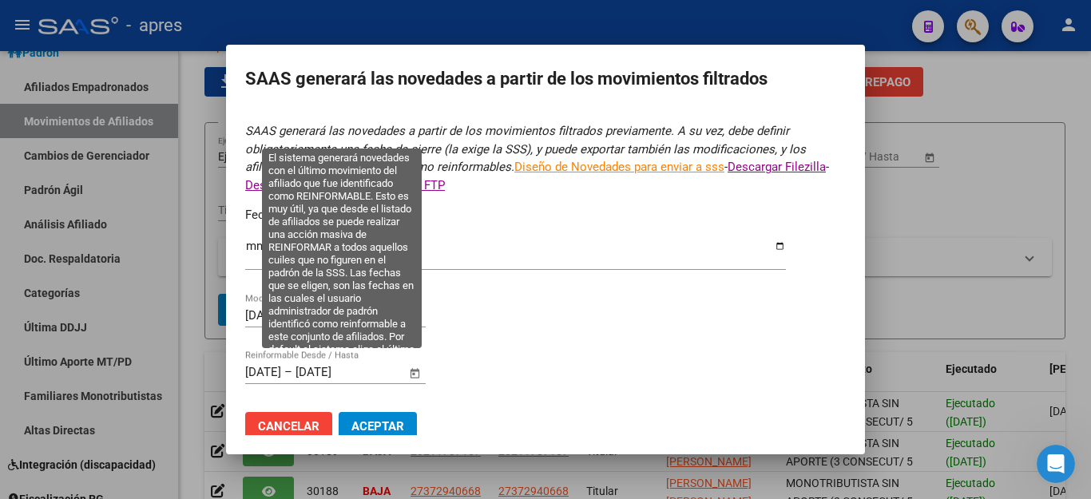
click at [414, 365] on span "Open calendar" at bounding box center [415, 373] width 38 height 38
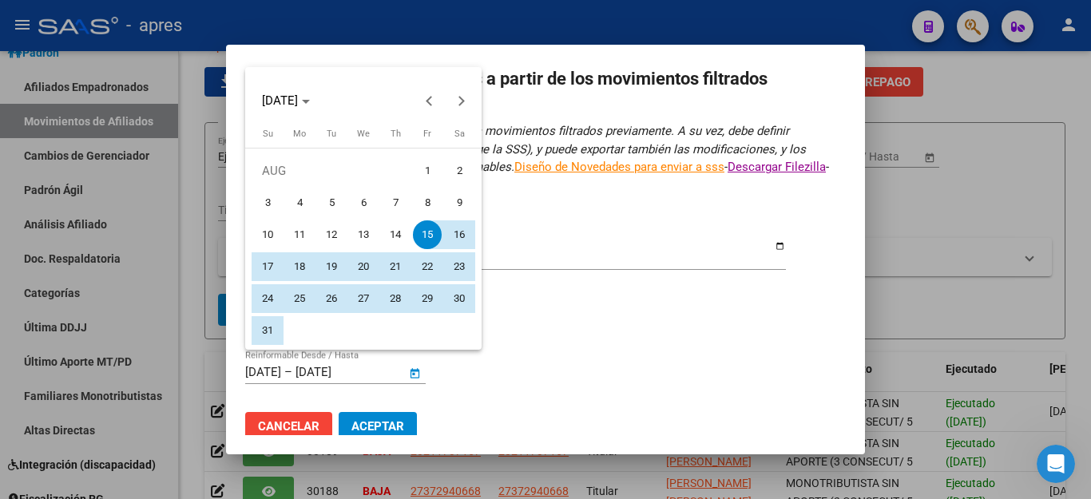
click at [424, 168] on span "1" at bounding box center [427, 171] width 29 height 29
type input "[DATE]"
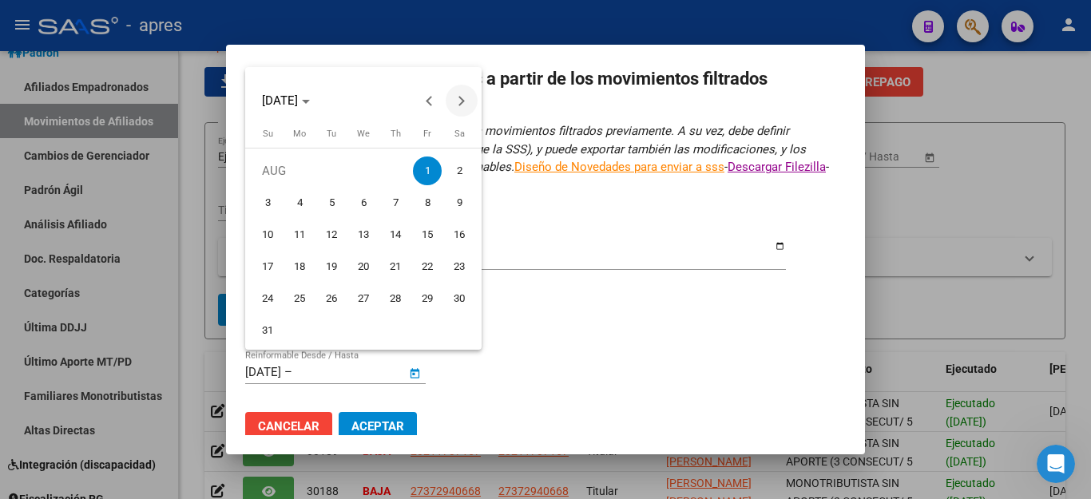
click at [459, 100] on button "Next month" at bounding box center [462, 101] width 32 height 32
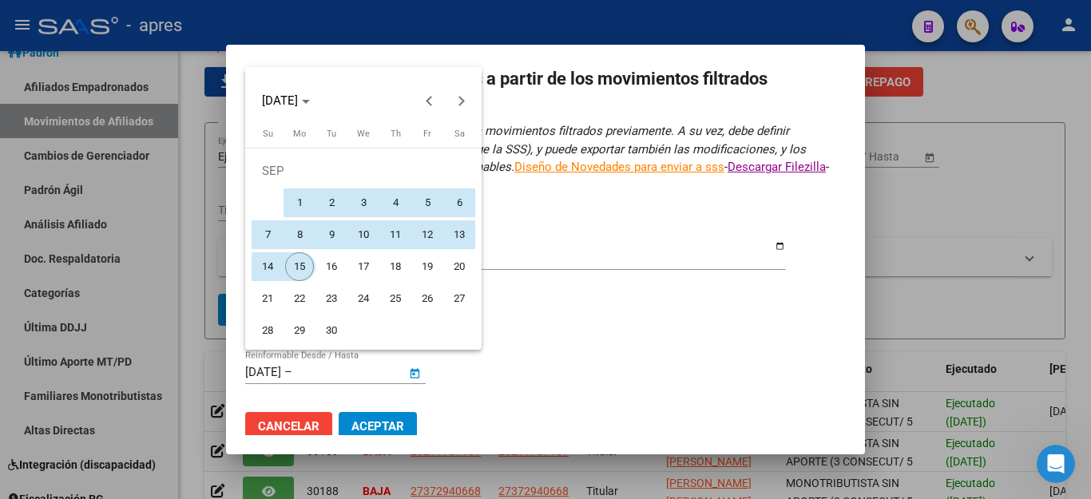
click at [295, 266] on span "15" at bounding box center [299, 266] width 29 height 29
type input "[DATE]"
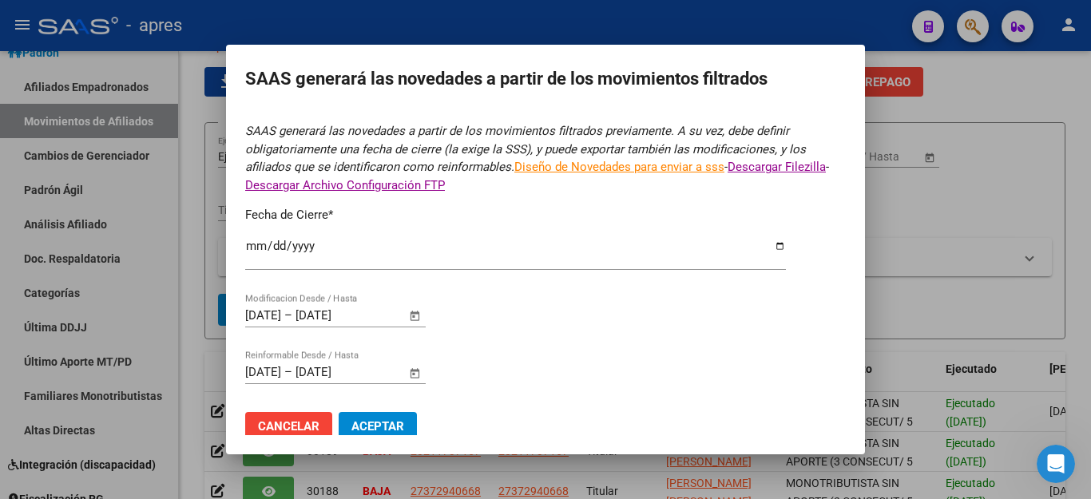
click at [370, 419] on span "Aceptar" at bounding box center [377, 426] width 53 height 14
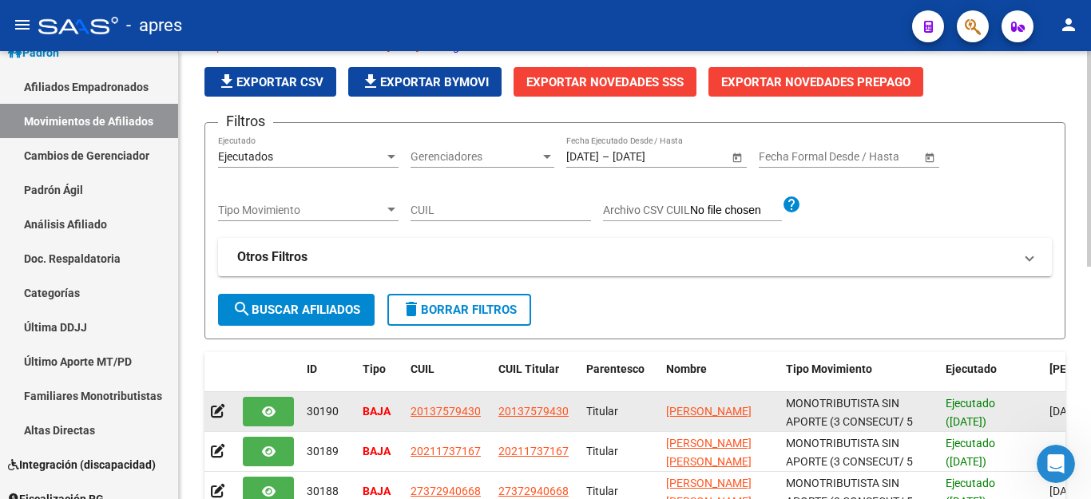
scroll to position [4776, 0]
